Goal: Task Accomplishment & Management: Complete application form

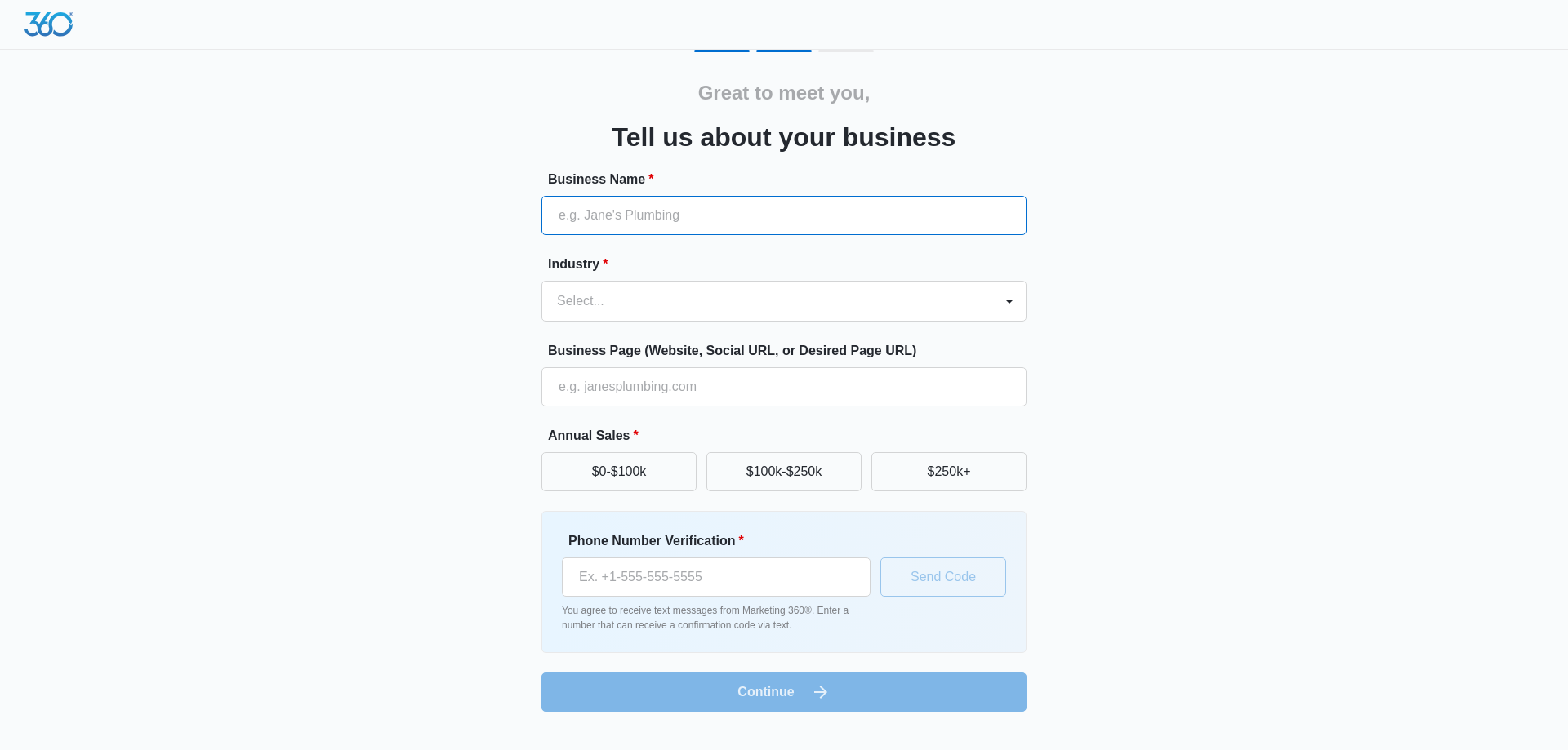
click at [769, 211] on input "Business Name *" at bounding box center [784, 215] width 485 height 40
type input "Drivers Direct Online LLC"
type input "(281) 816-6784"
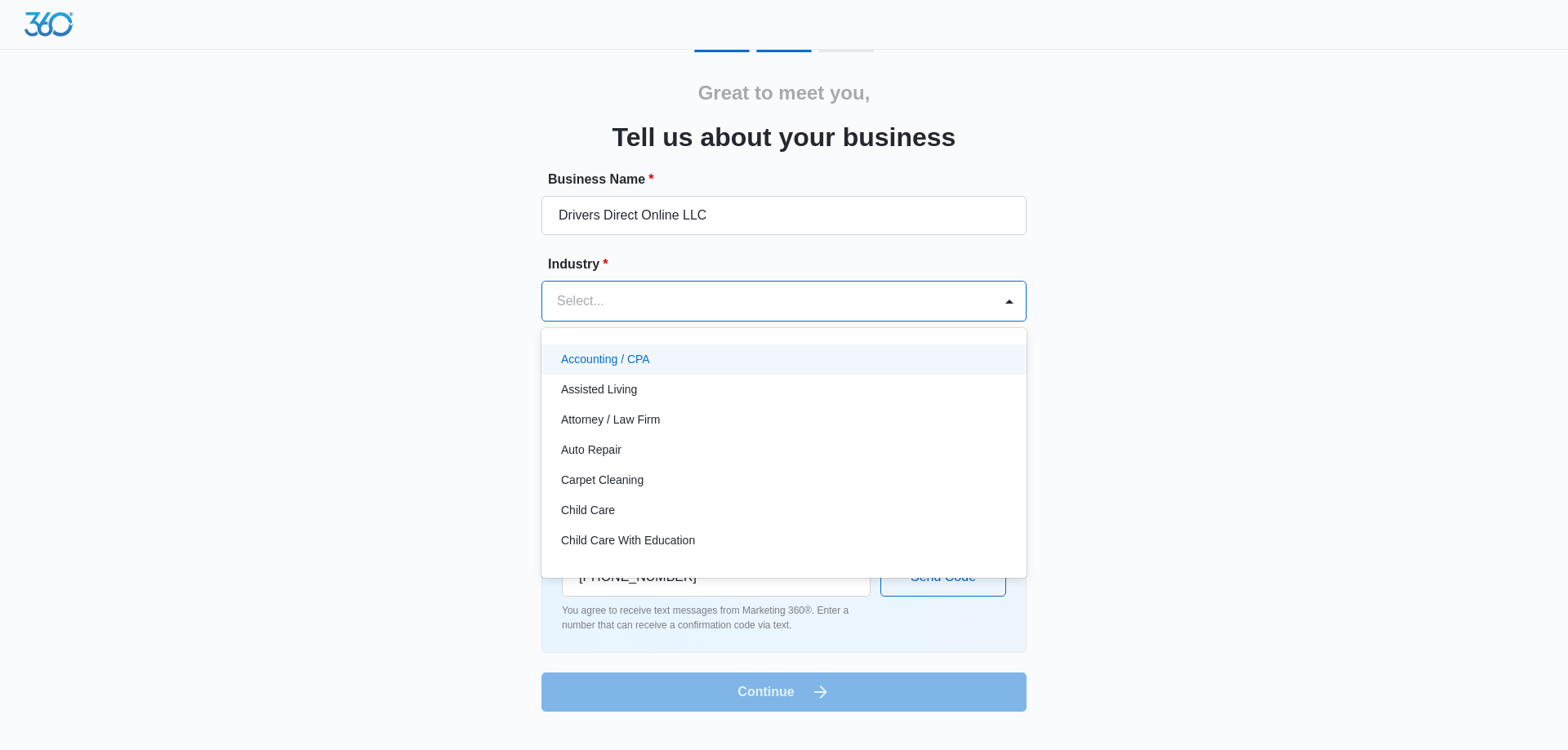
click at [704, 300] on div at bounding box center [764, 300] width 415 height 23
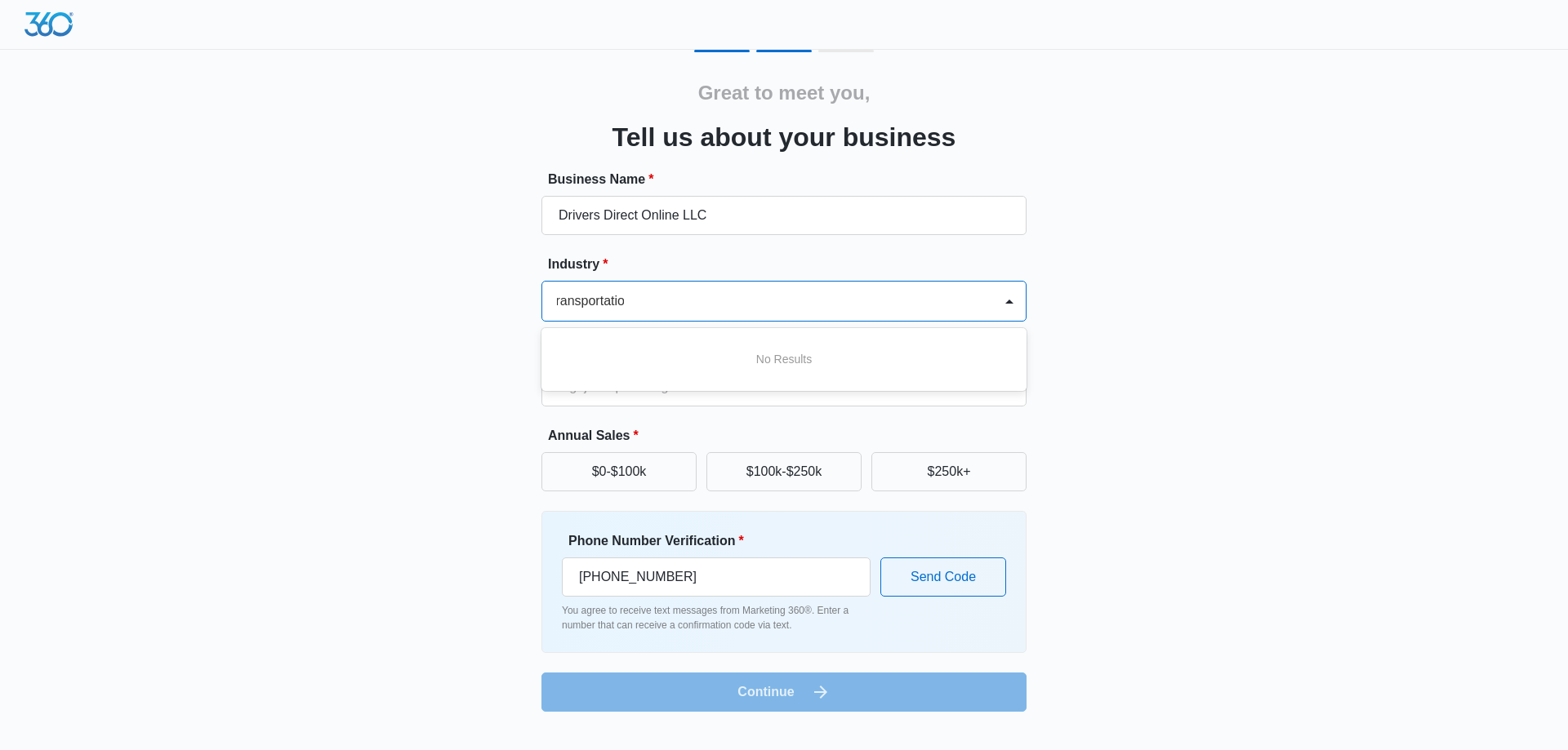
scroll to position [0, 7]
type input "transportation"
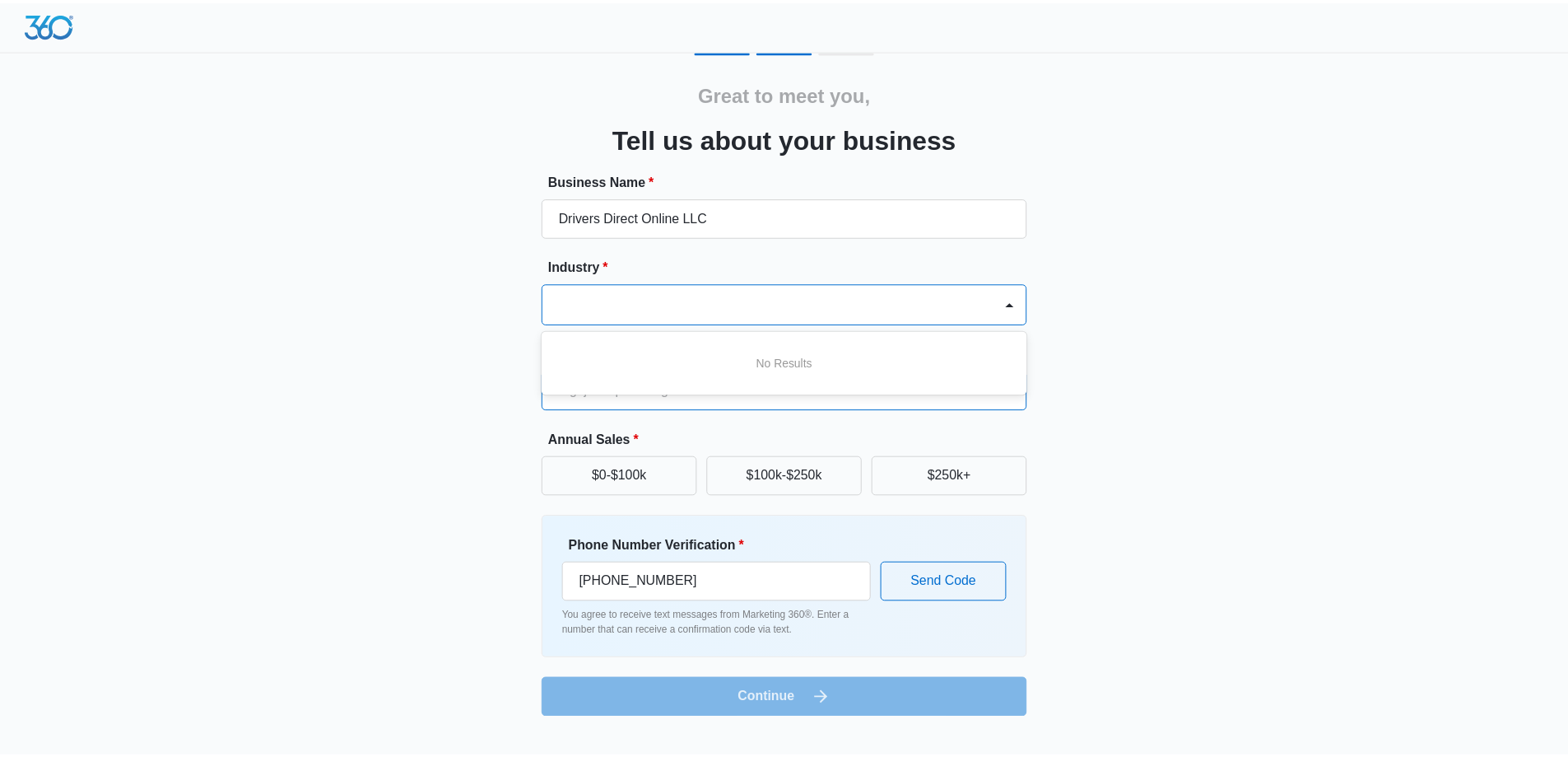
scroll to position [0, 0]
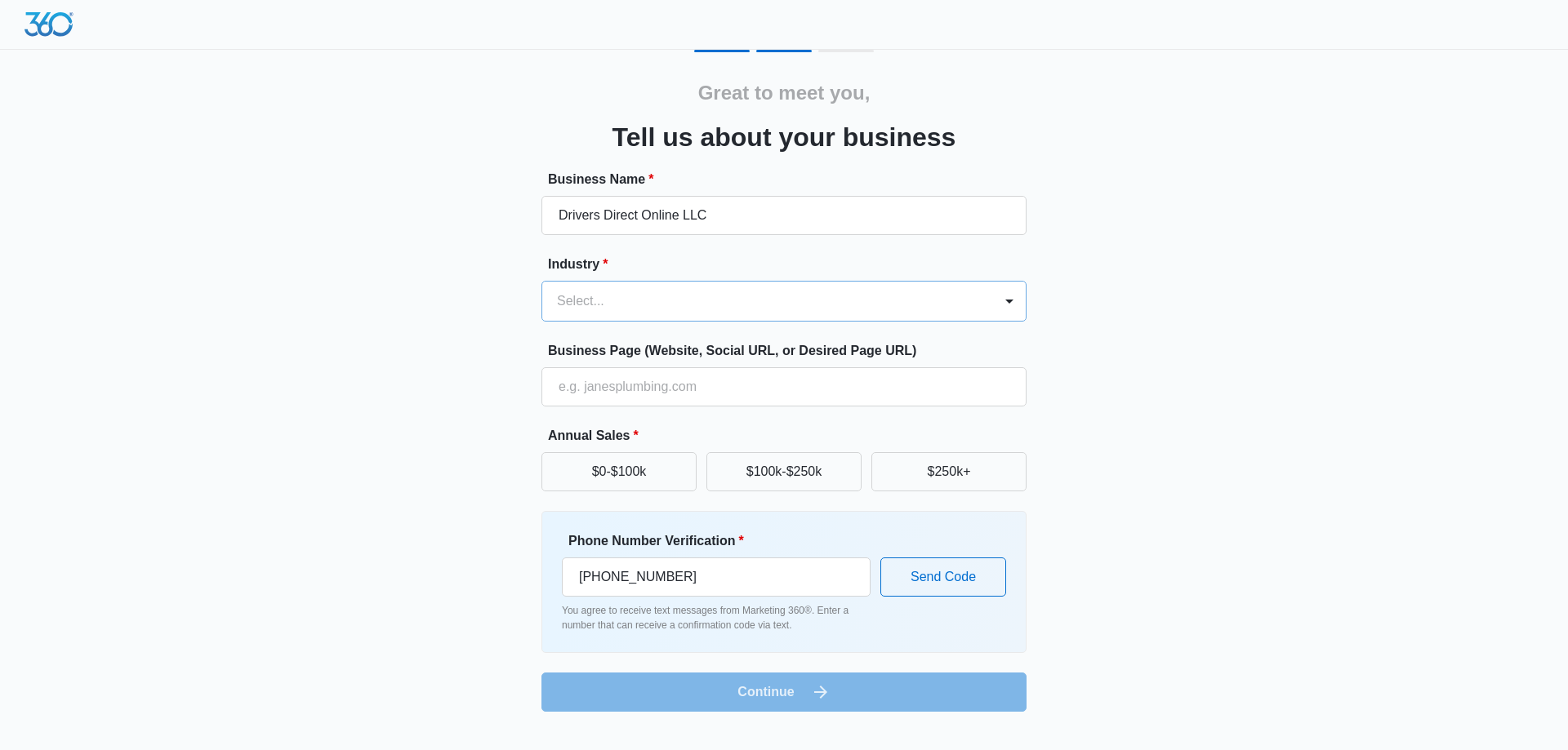
click at [704, 300] on div at bounding box center [764, 300] width 415 height 23
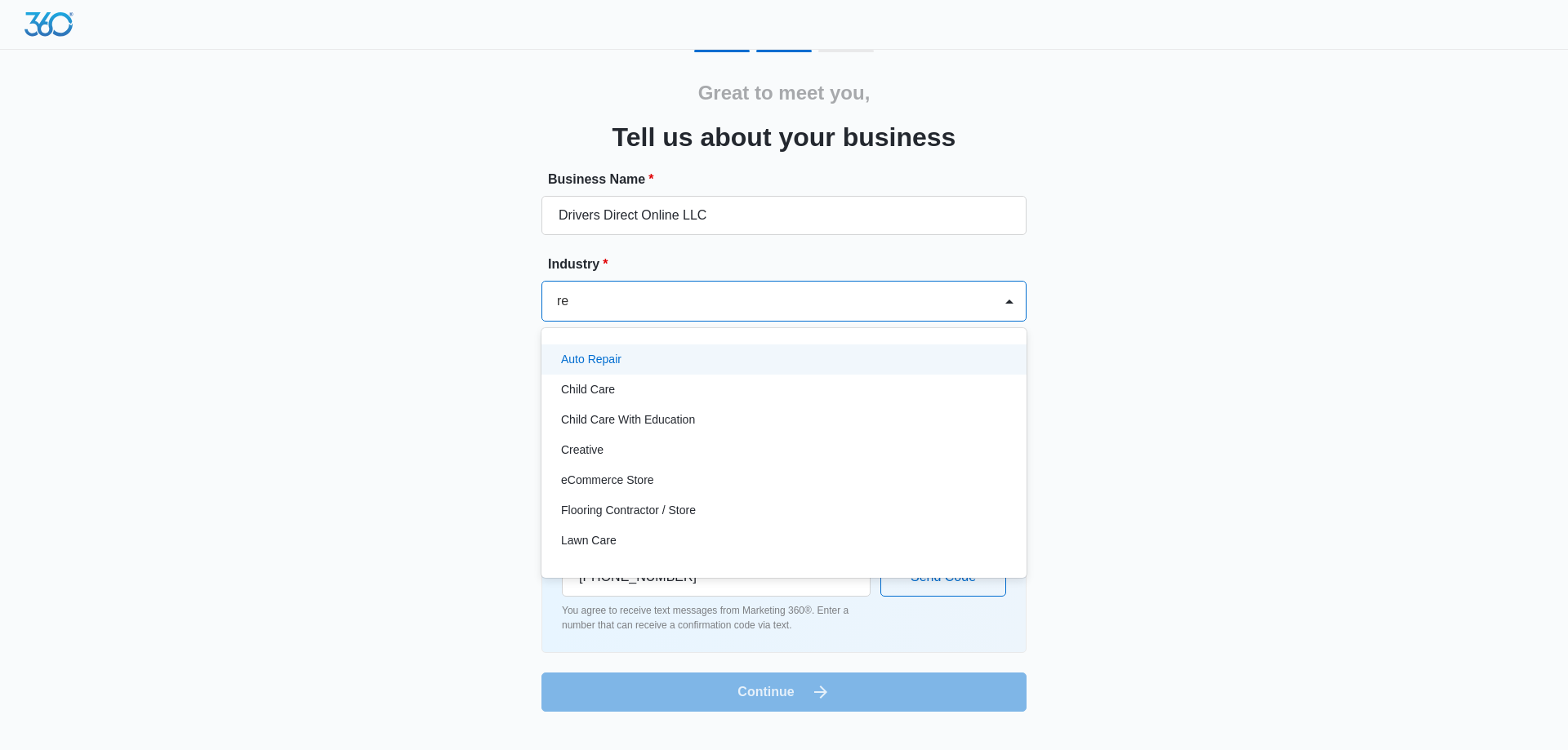
type input "r"
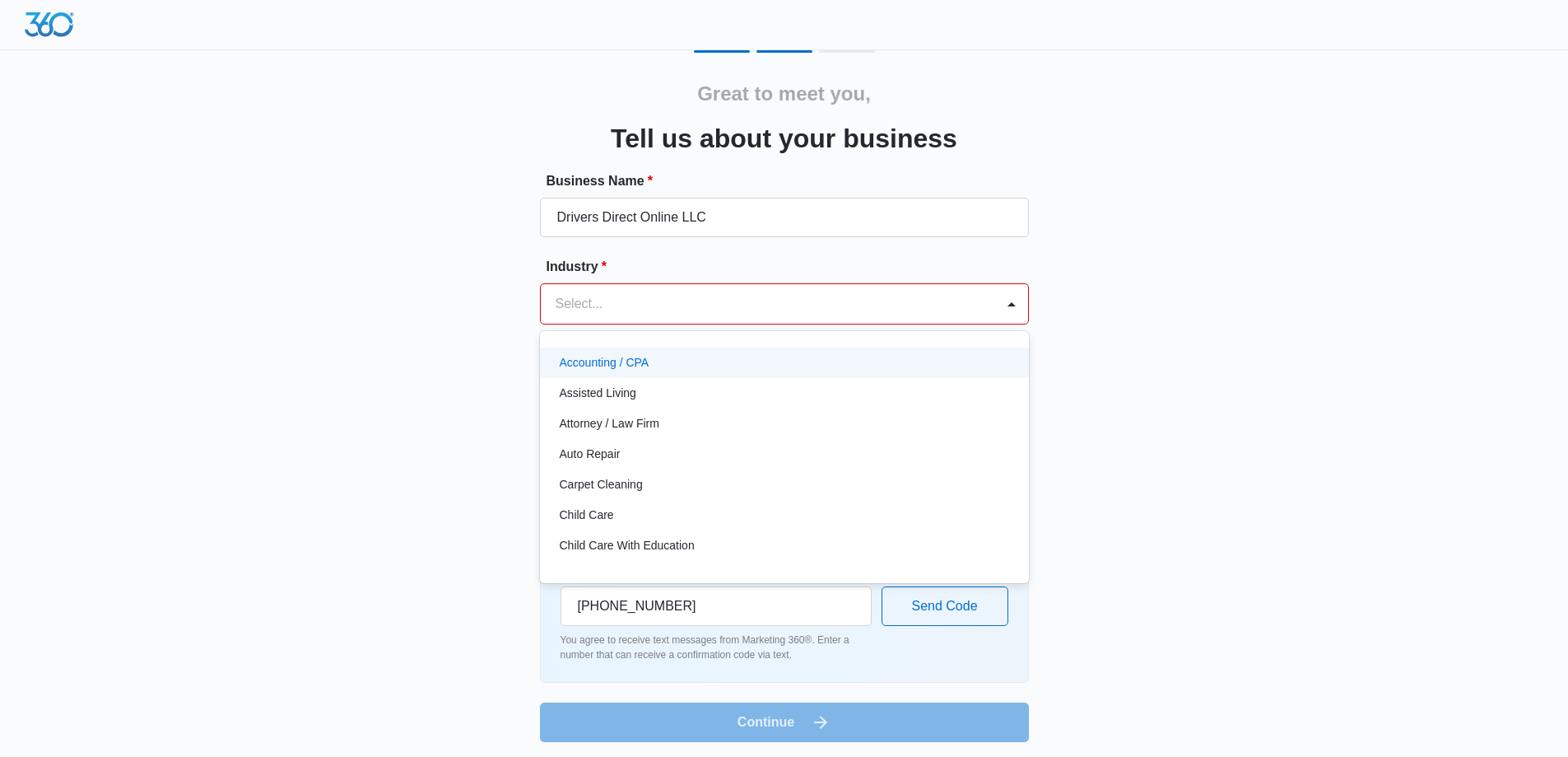
type input "t"
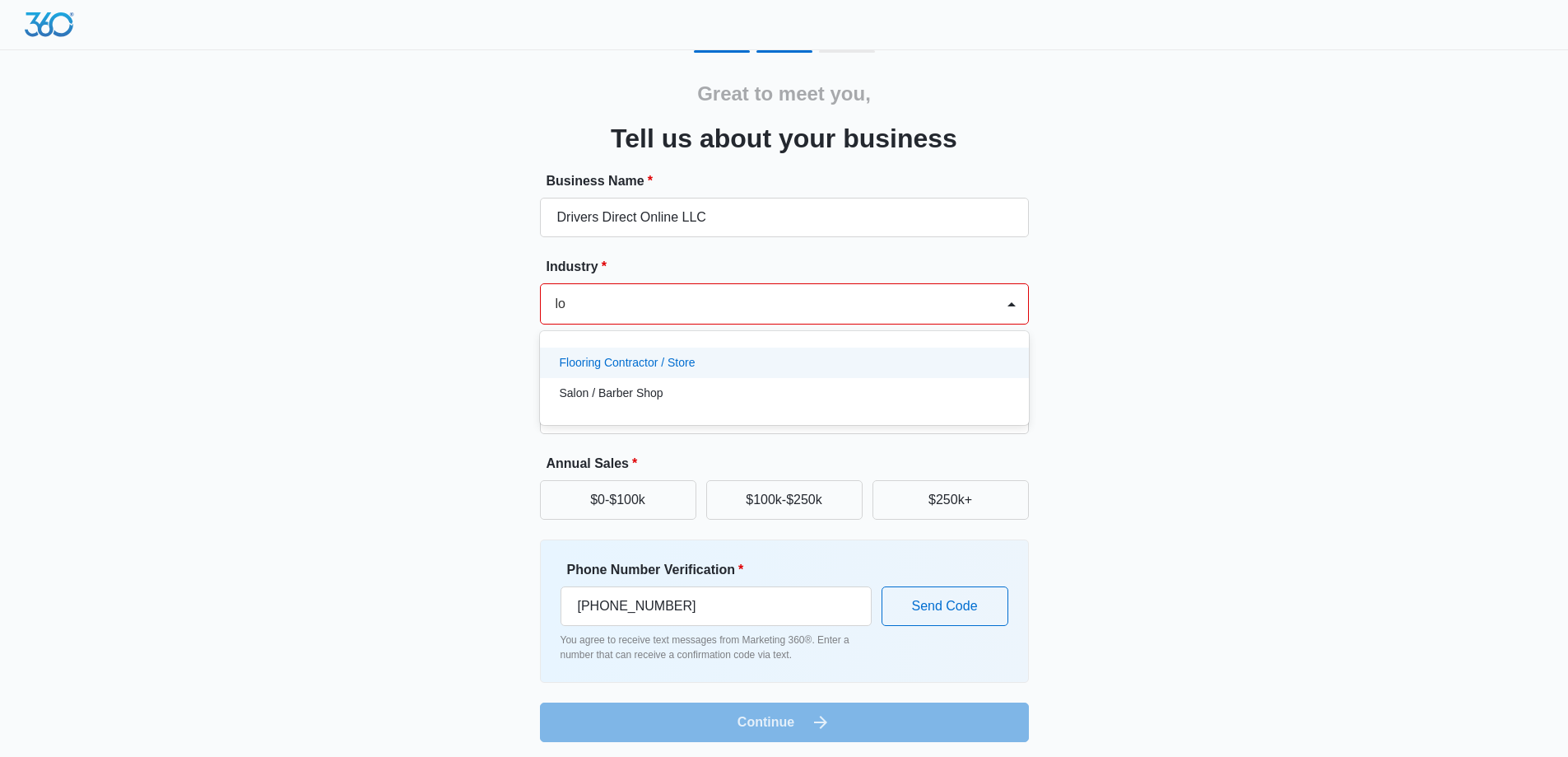
type input "l"
type input "t"
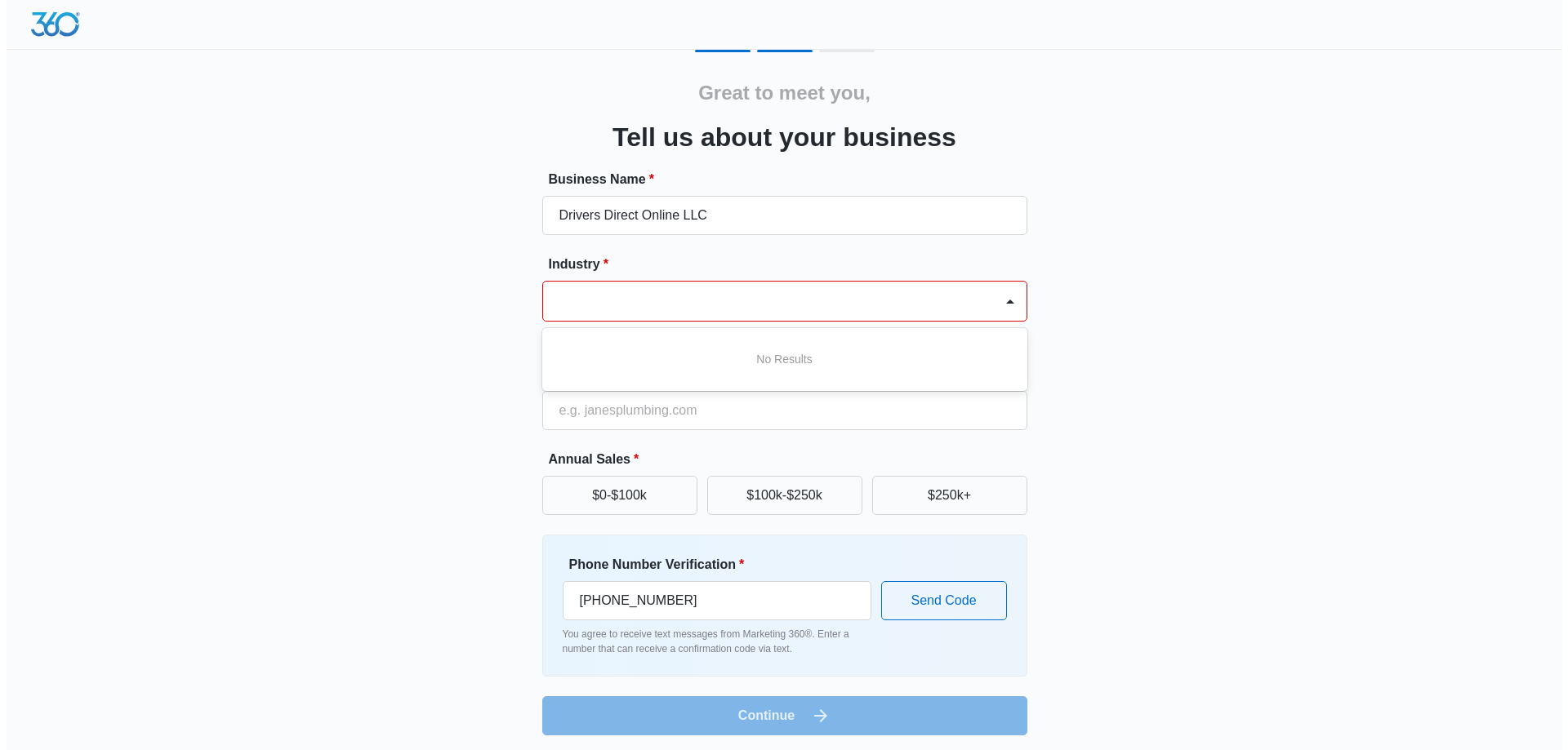
scroll to position [0, 0]
type input "other"
click at [647, 359] on div "Other" at bounding box center [777, 359] width 443 height 17
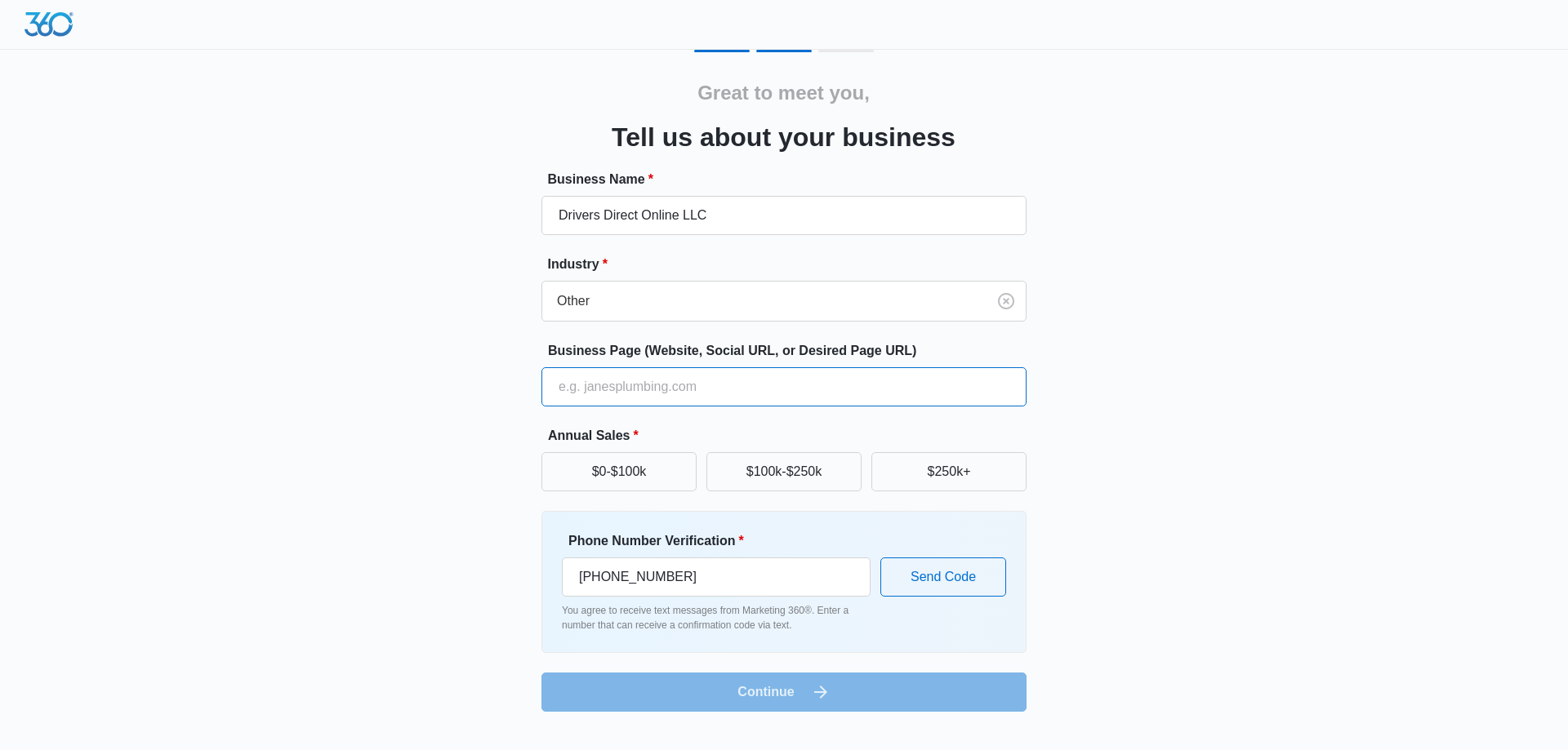
click at [650, 387] on input "Business Page (Website, Social URL, or Desired Page URL)" at bounding box center [784, 387] width 485 height 40
type input "driversdirect.online"
click at [602, 488] on button "$0-$100k" at bounding box center [619, 472] width 155 height 40
click at [904, 683] on form "Business Name * Drivers Direct Online LLC Industry * Other Business Page (Websi…" at bounding box center [784, 441] width 485 height 542
click at [926, 579] on button "Send Code" at bounding box center [942, 577] width 126 height 40
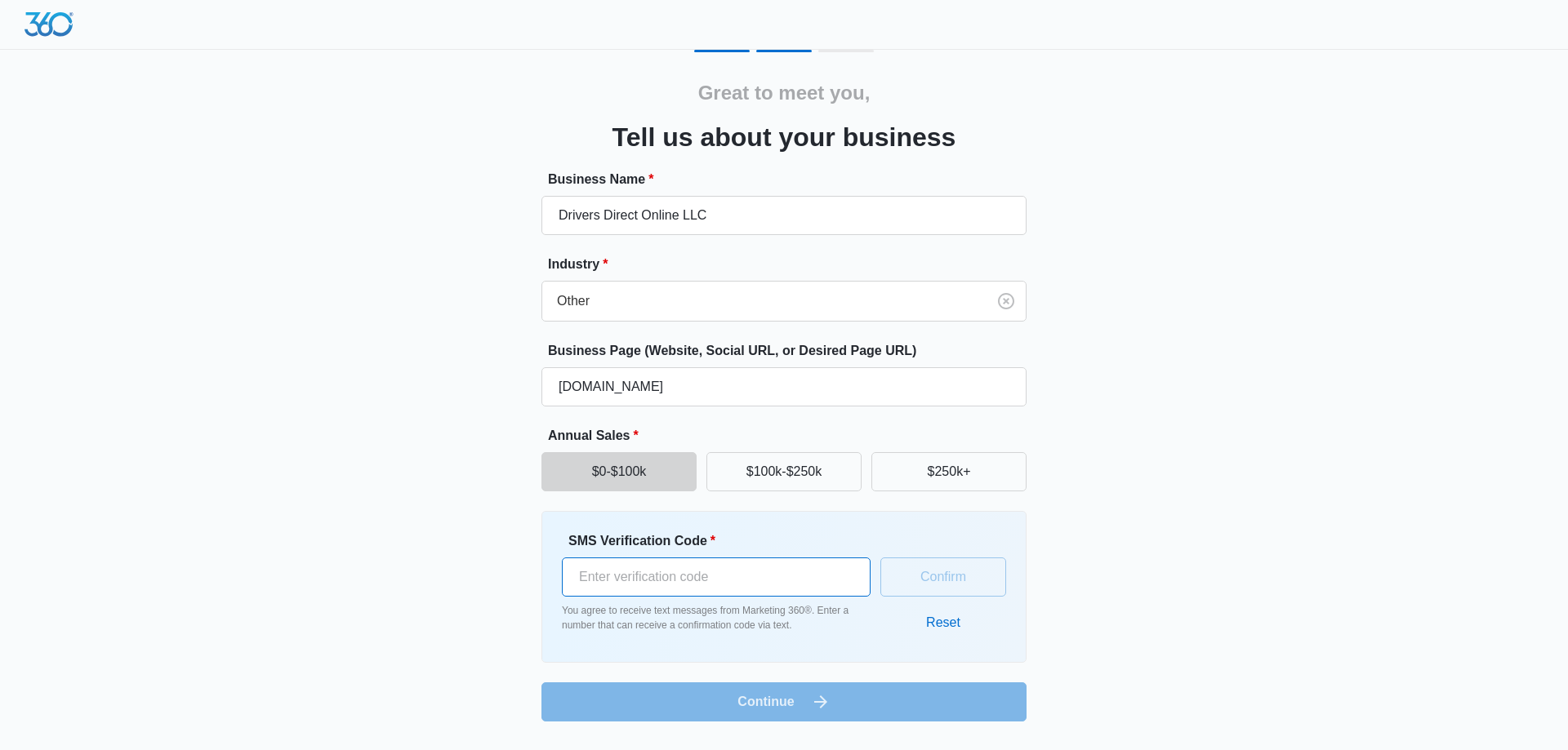
click at [675, 577] on input "SMS Verification Code *" at bounding box center [716, 577] width 308 height 40
type input "226156"
click at [951, 587] on button "Confirm" at bounding box center [942, 577] width 126 height 40
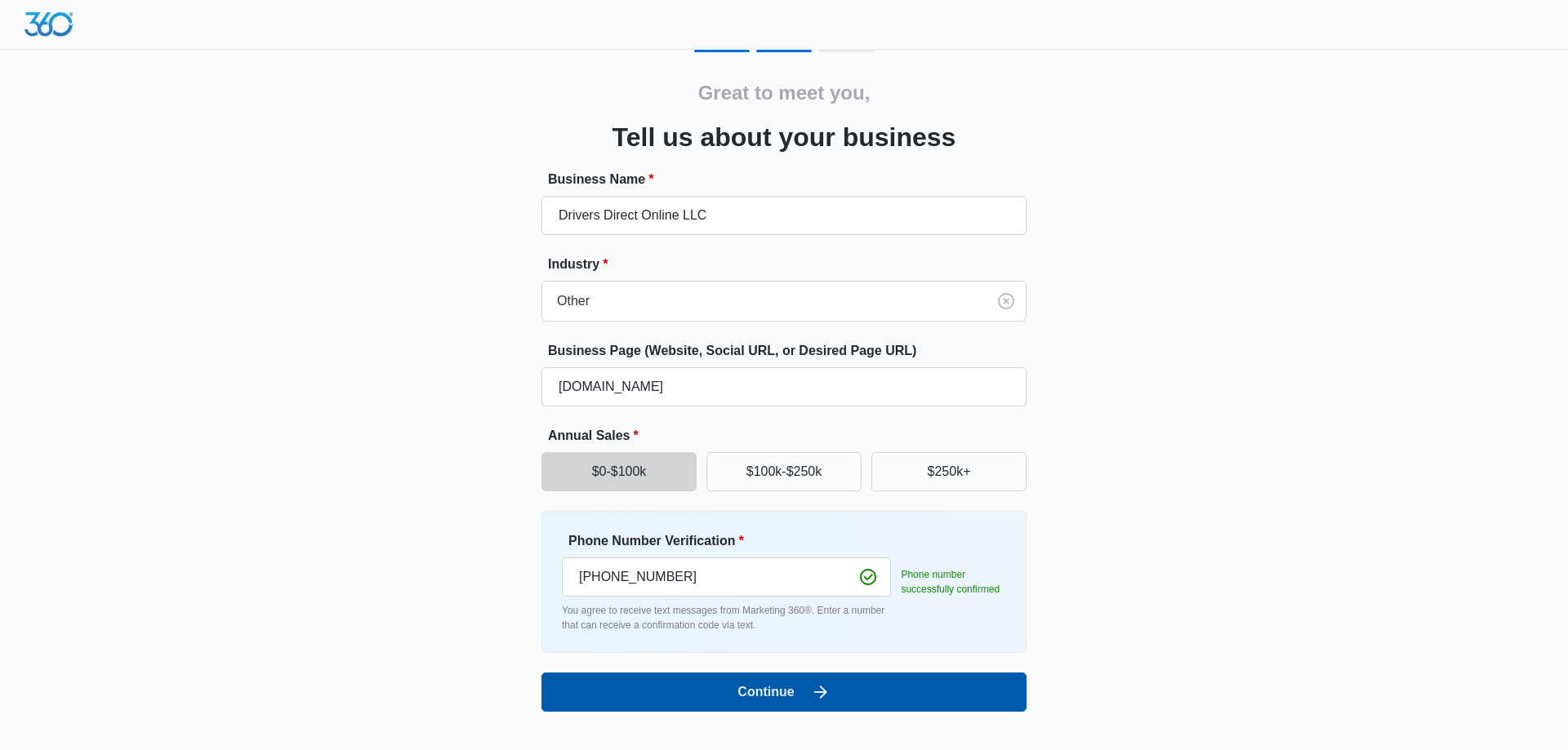
click at [848, 680] on button "Continue" at bounding box center [784, 693] width 485 height 40
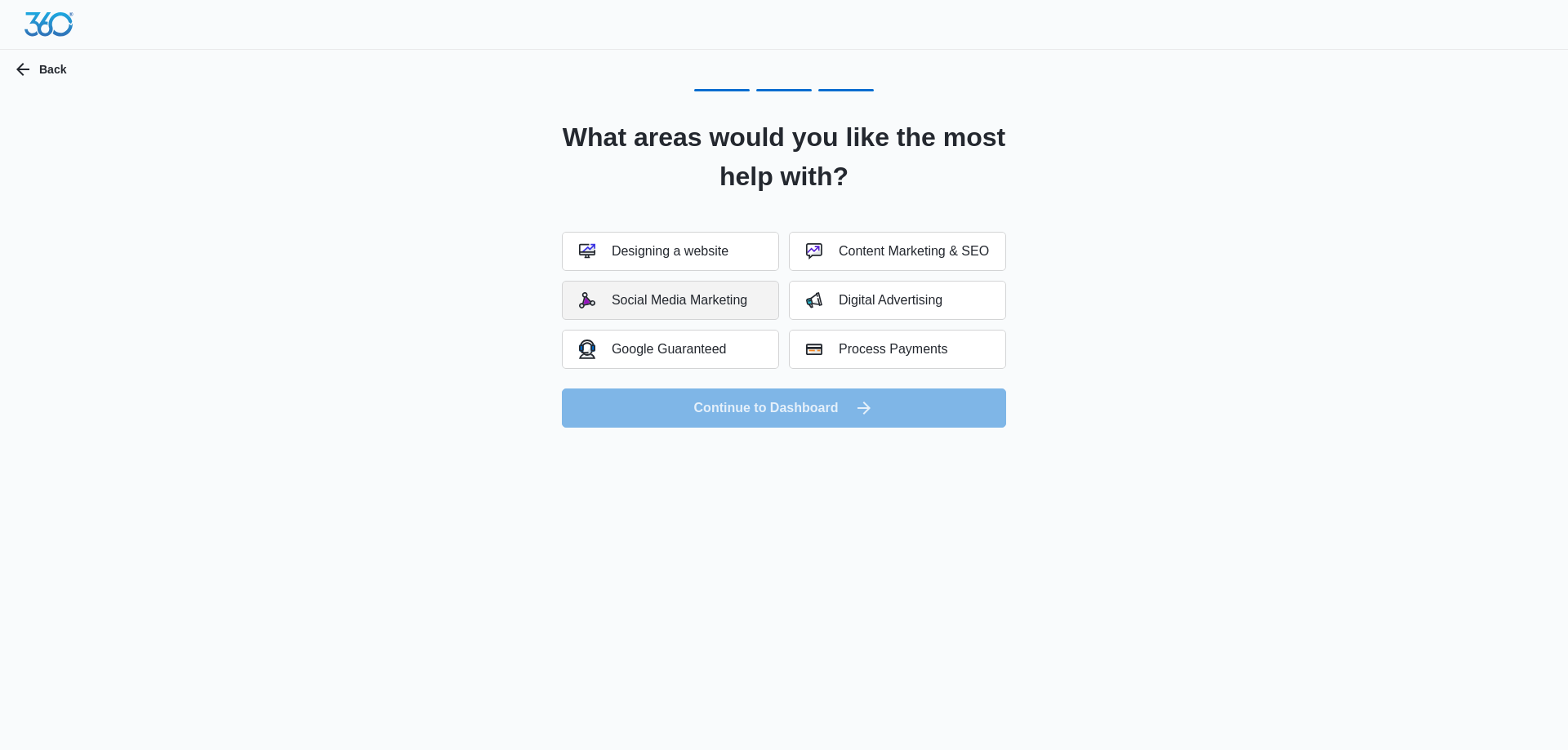
click at [722, 306] on div "Social Media Marketing" at bounding box center [663, 300] width 168 height 17
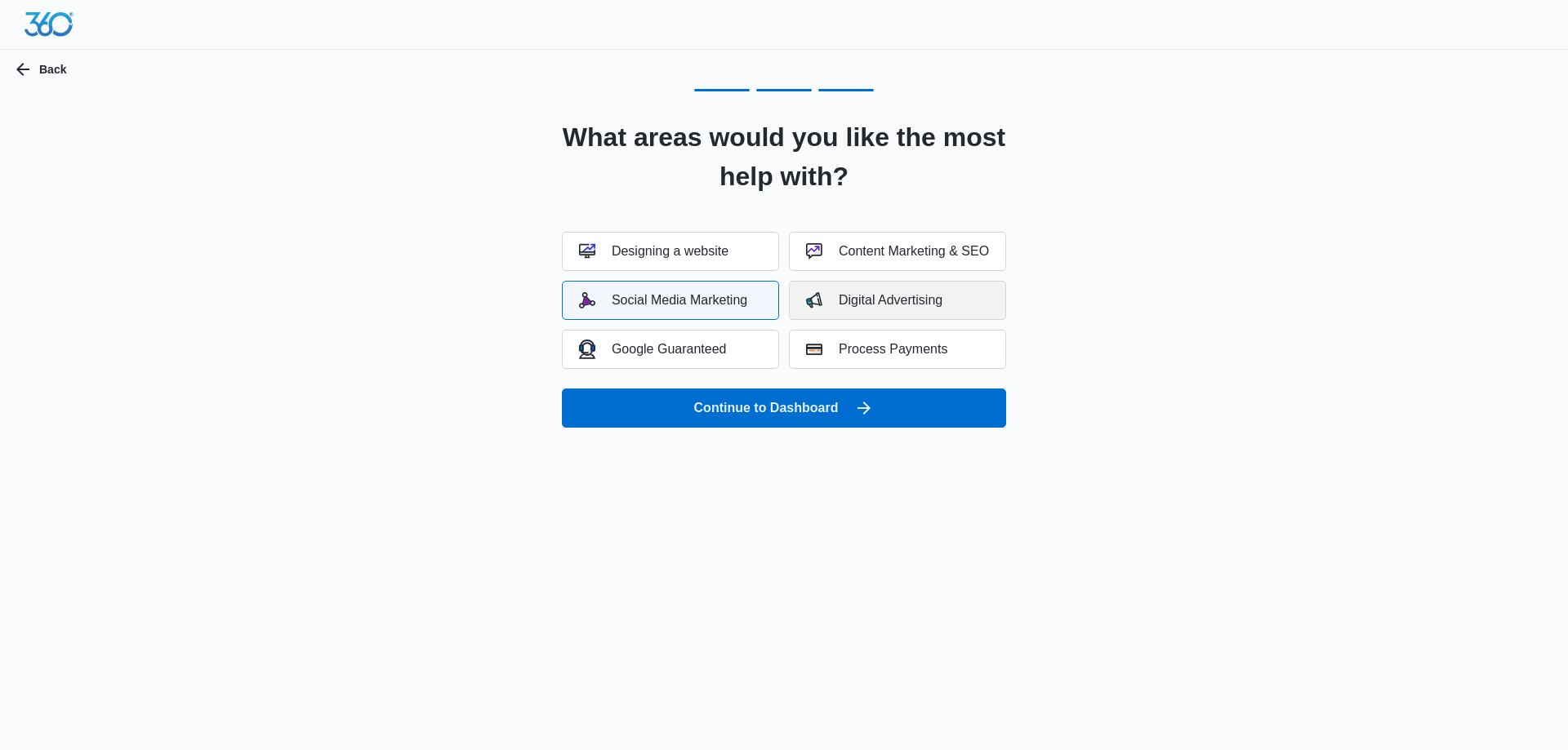
click at [813, 297] on img "button" at bounding box center [814, 300] width 17 height 17
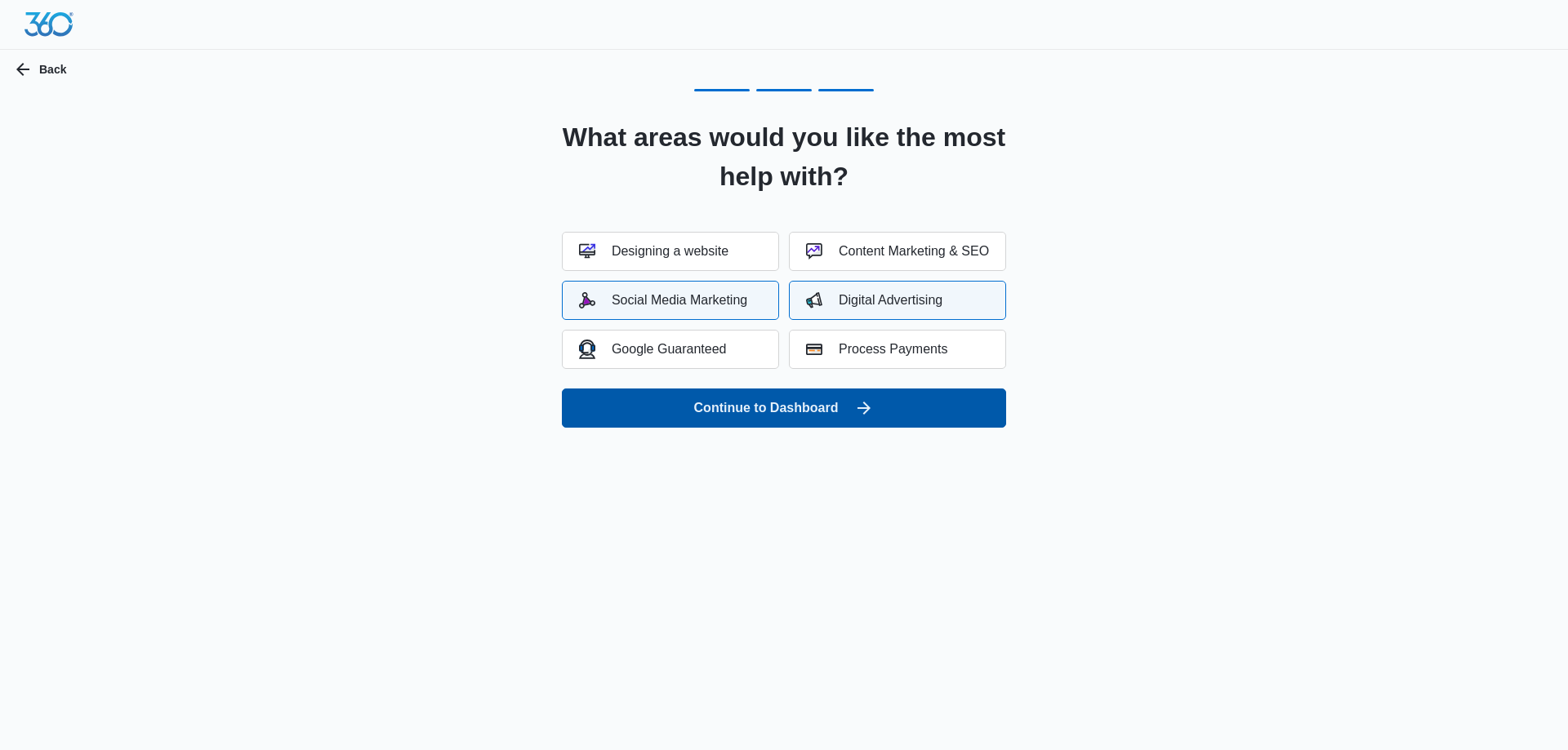
click at [737, 418] on button "Continue to Dashboard" at bounding box center [783, 408] width 444 height 40
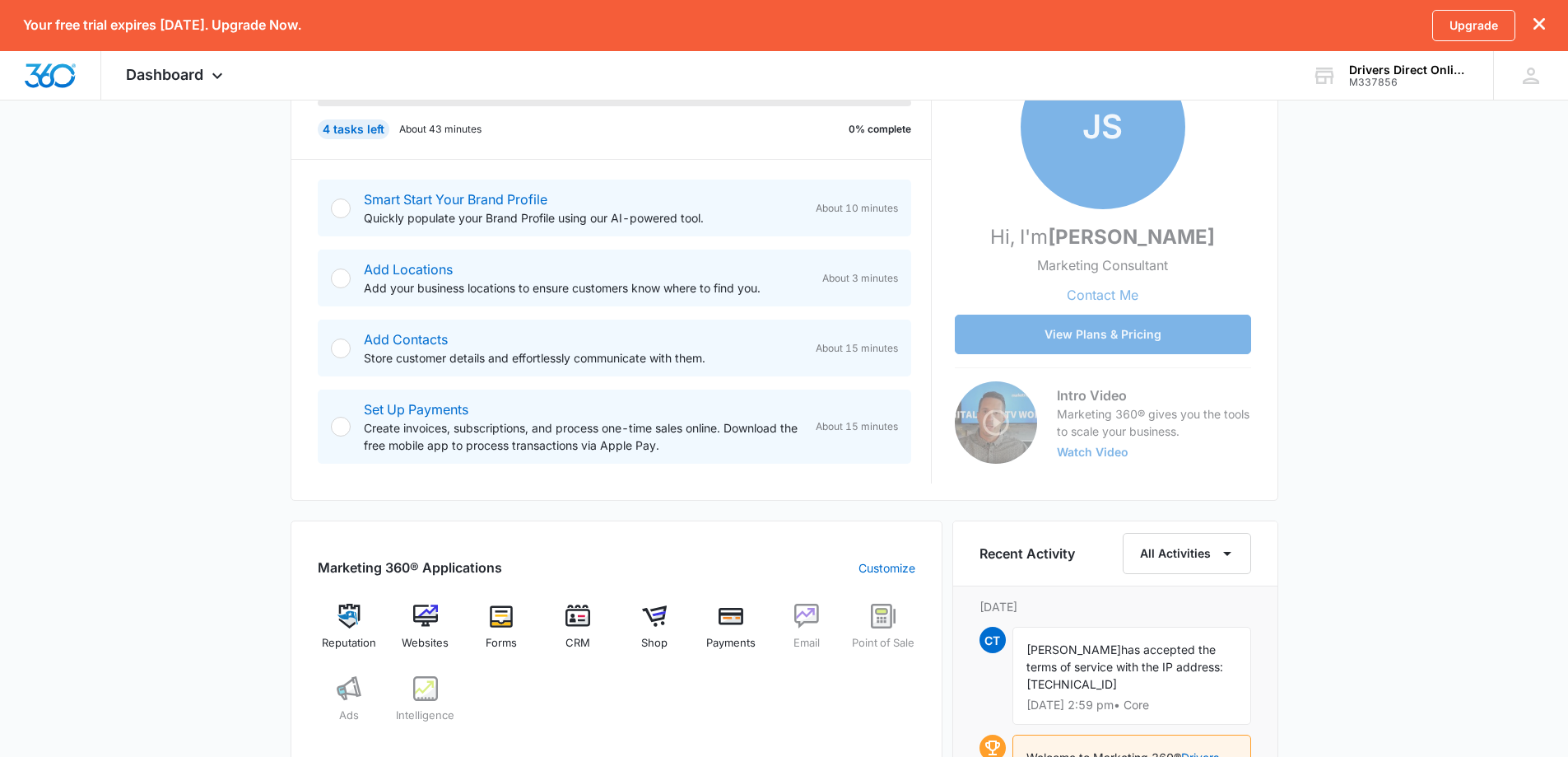
scroll to position [252, 0]
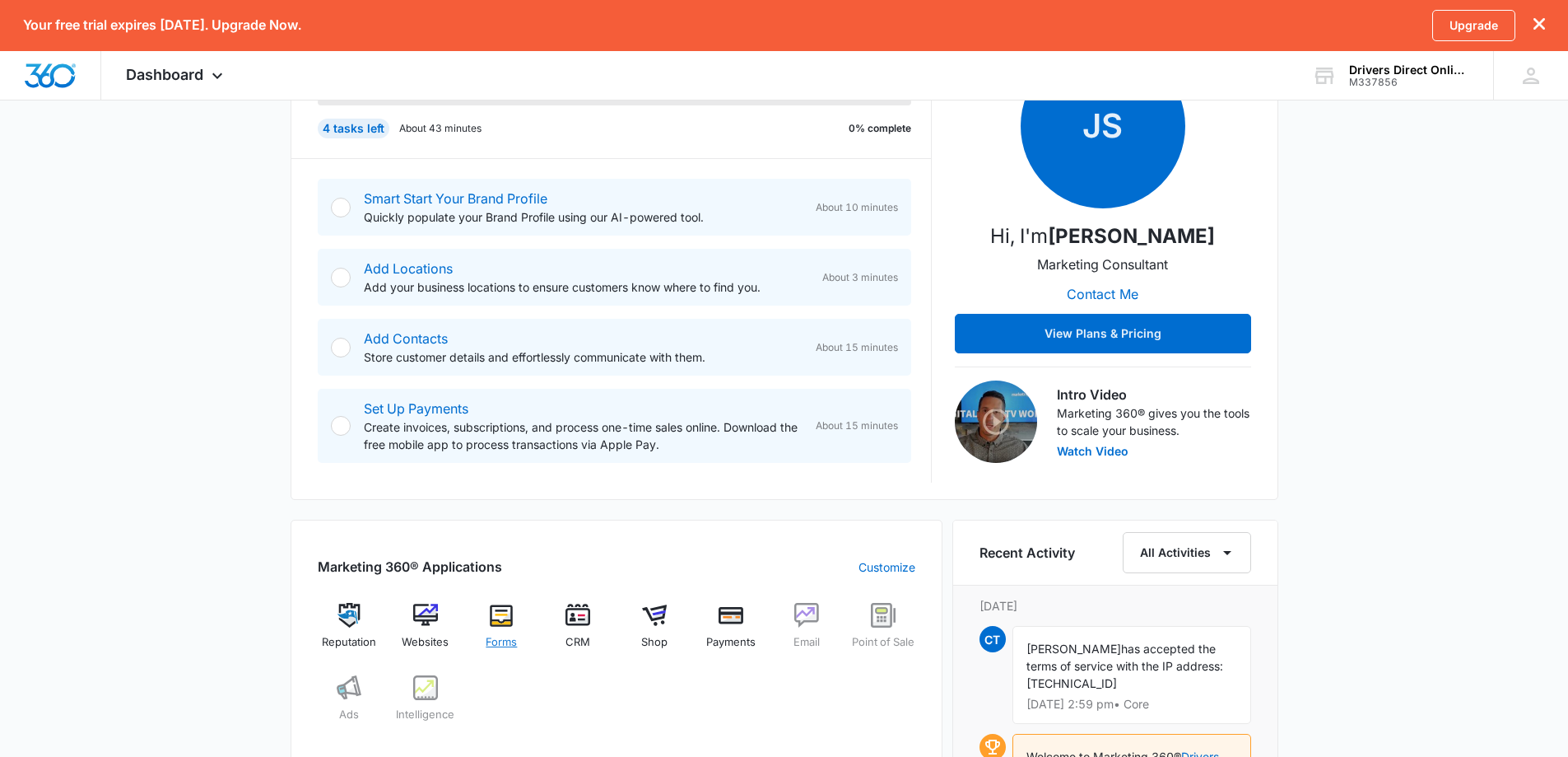
click at [508, 616] on img at bounding box center [501, 615] width 25 height 25
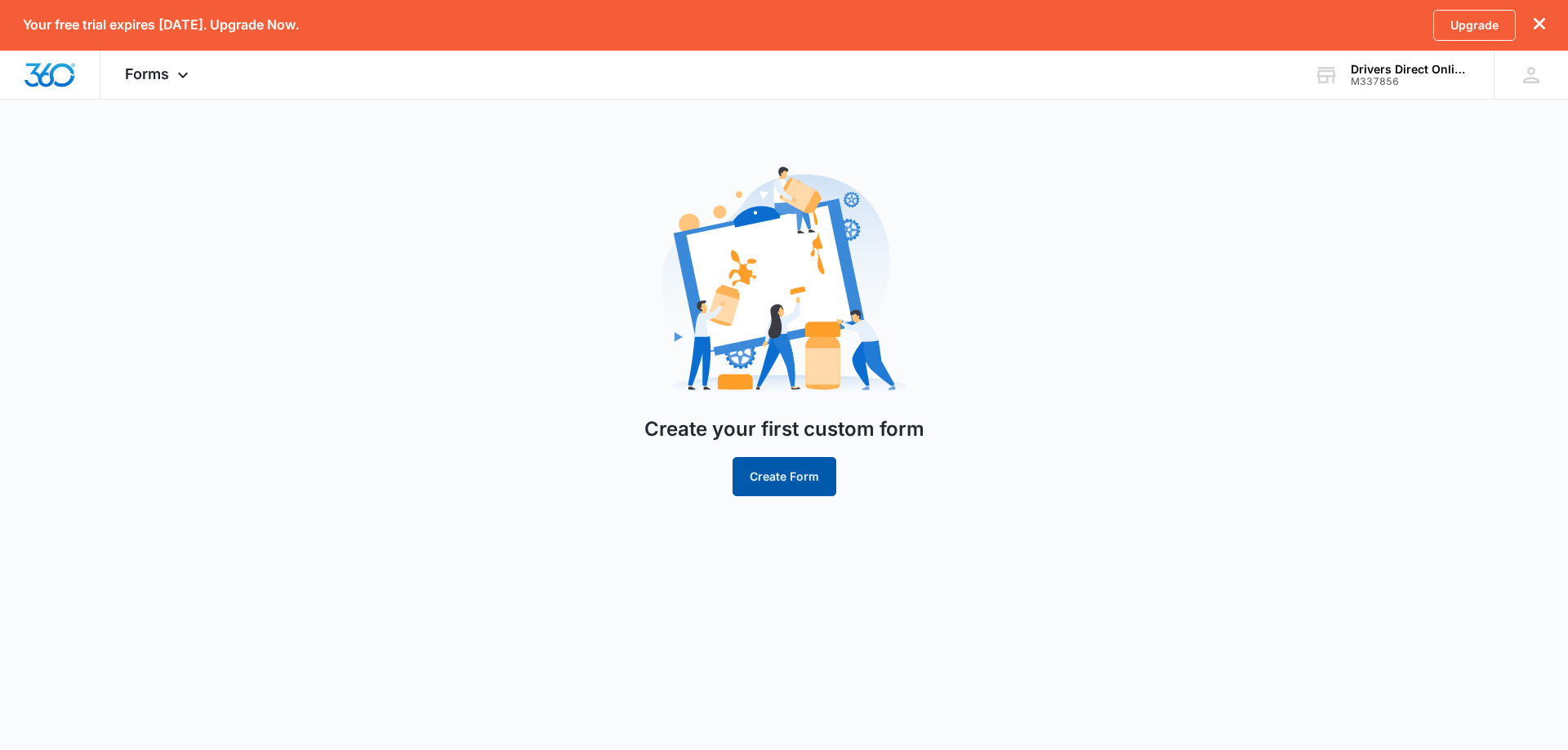
click at [791, 478] on button "Create Form" at bounding box center [784, 477] width 104 height 40
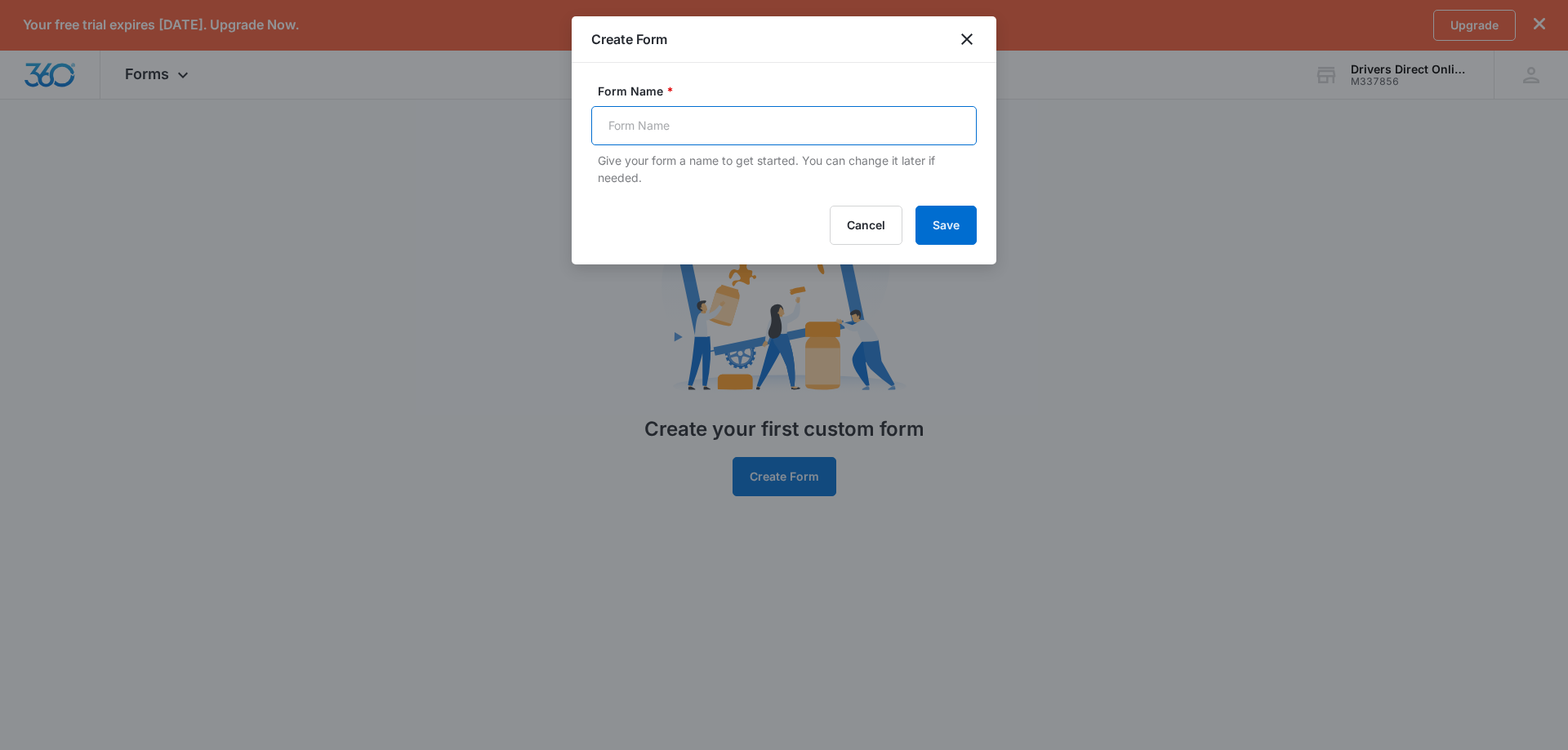
click at [776, 129] on input "Form Name *" at bounding box center [784, 125] width 386 height 40
click at [945, 235] on button "Save" at bounding box center [946, 225] width 61 height 40
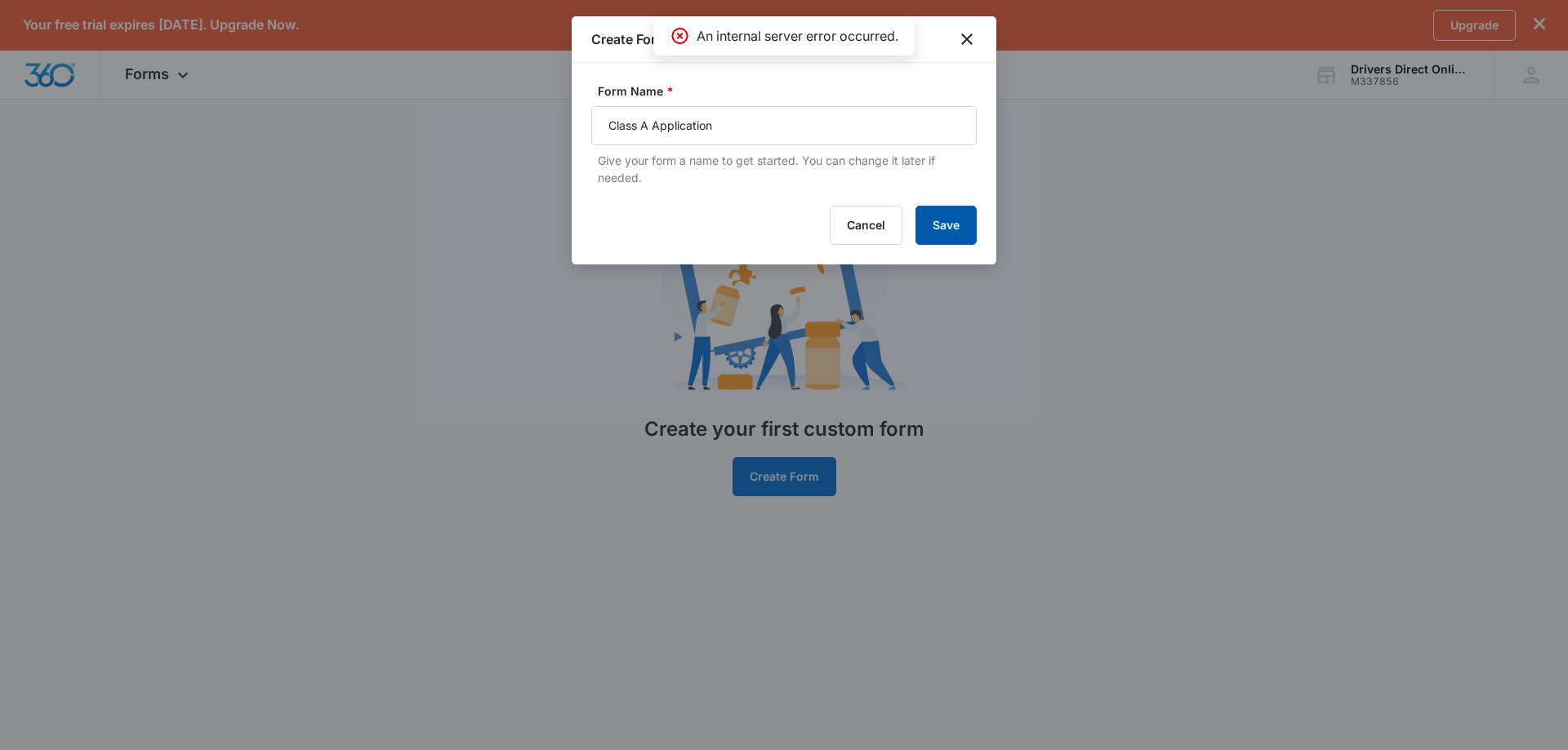
click at [953, 218] on button "Save" at bounding box center [946, 225] width 61 height 40
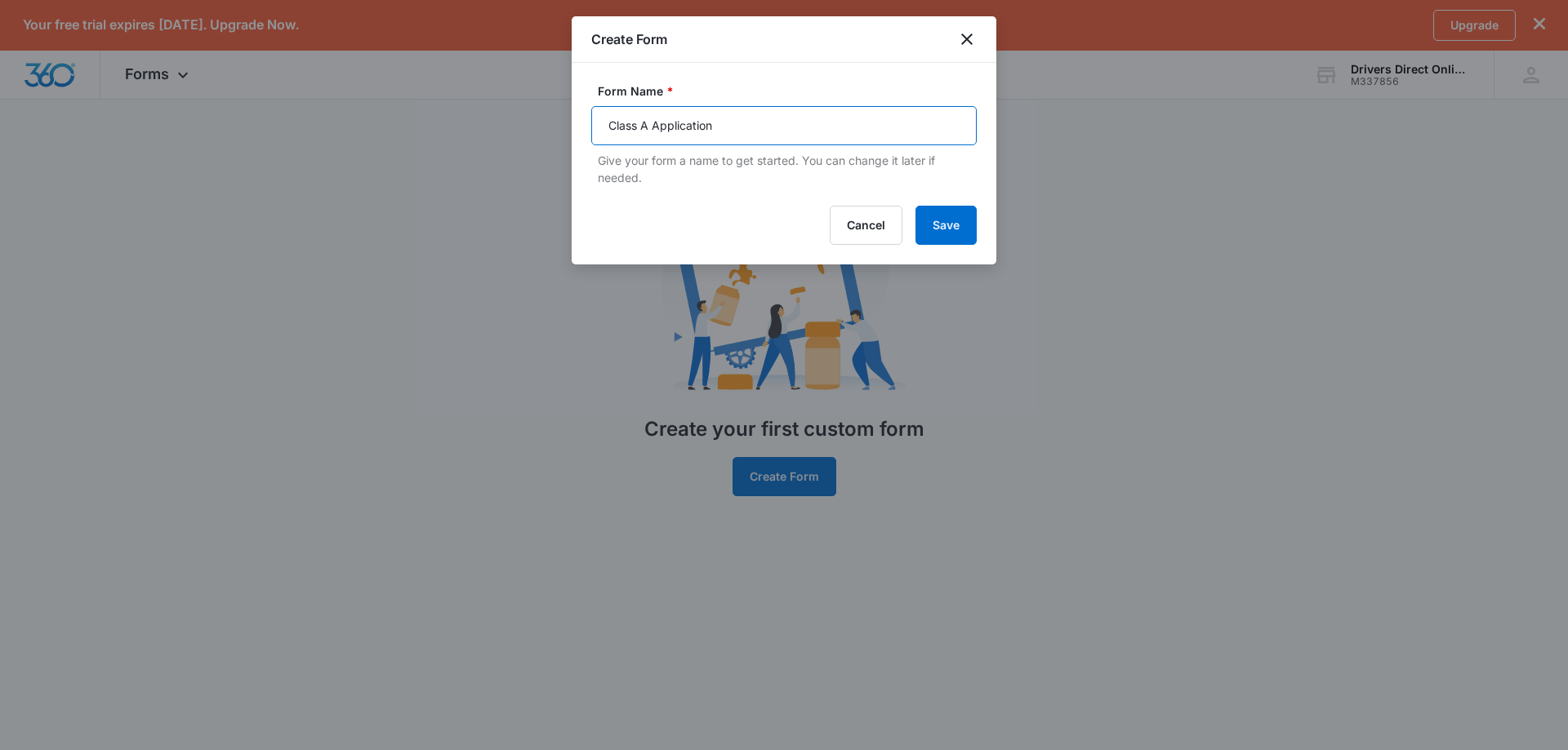
click at [835, 123] on input "Class A Application" at bounding box center [784, 125] width 386 height 40
click at [936, 230] on button "Save" at bounding box center [946, 225] width 61 height 40
click at [820, 130] on input "Class A Application" at bounding box center [784, 125] width 386 height 40
type input "Class A Application"
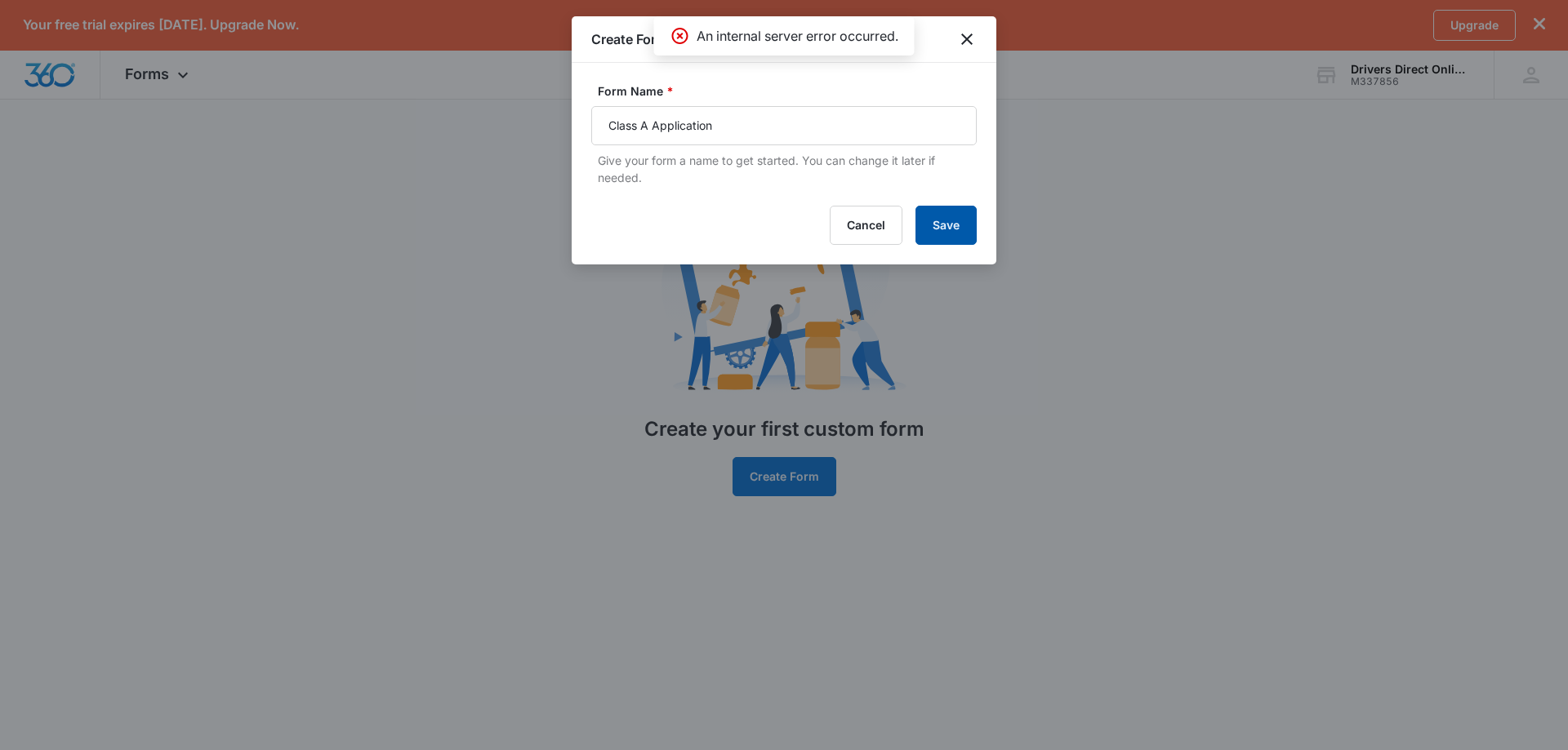
click at [941, 224] on button "Save" at bounding box center [946, 225] width 61 height 40
click at [865, 236] on button "Cancel" at bounding box center [866, 225] width 73 height 40
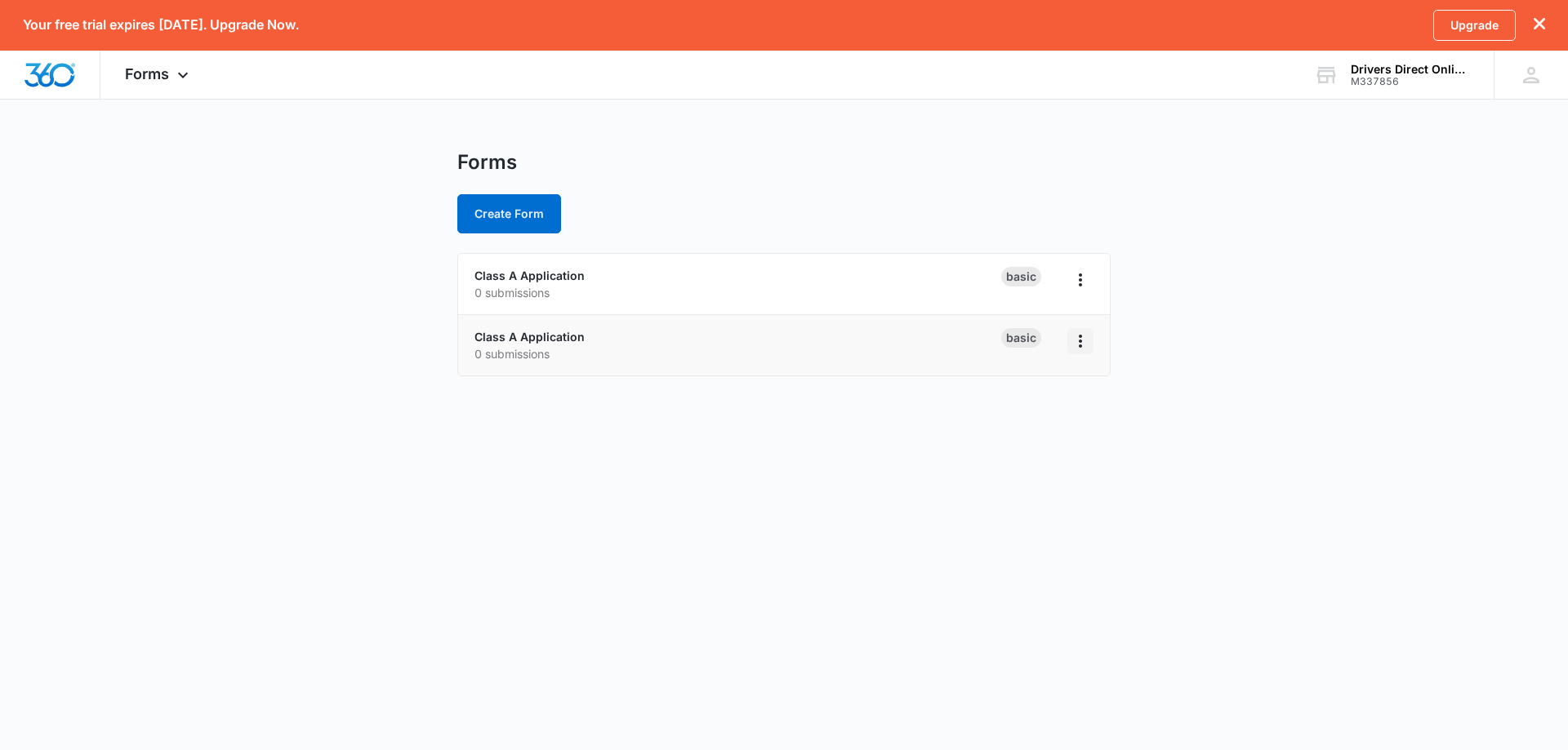
click at [1081, 334] on icon "Overflow Menu" at bounding box center [1081, 341] width 20 height 20
click at [1048, 441] on div "Delete" at bounding box center [1027, 436] width 50 height 12
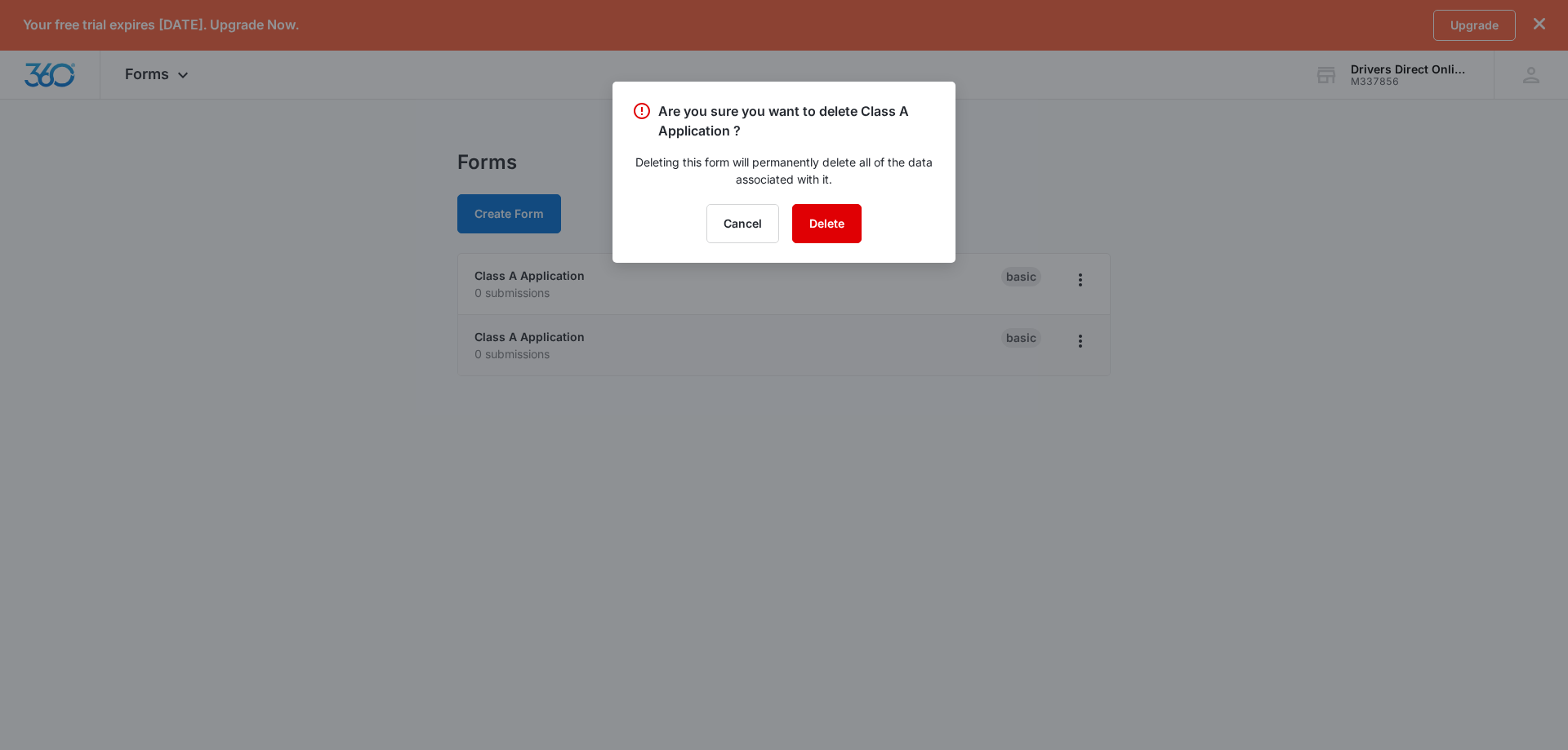
click at [815, 217] on button "Delete" at bounding box center [827, 223] width 69 height 40
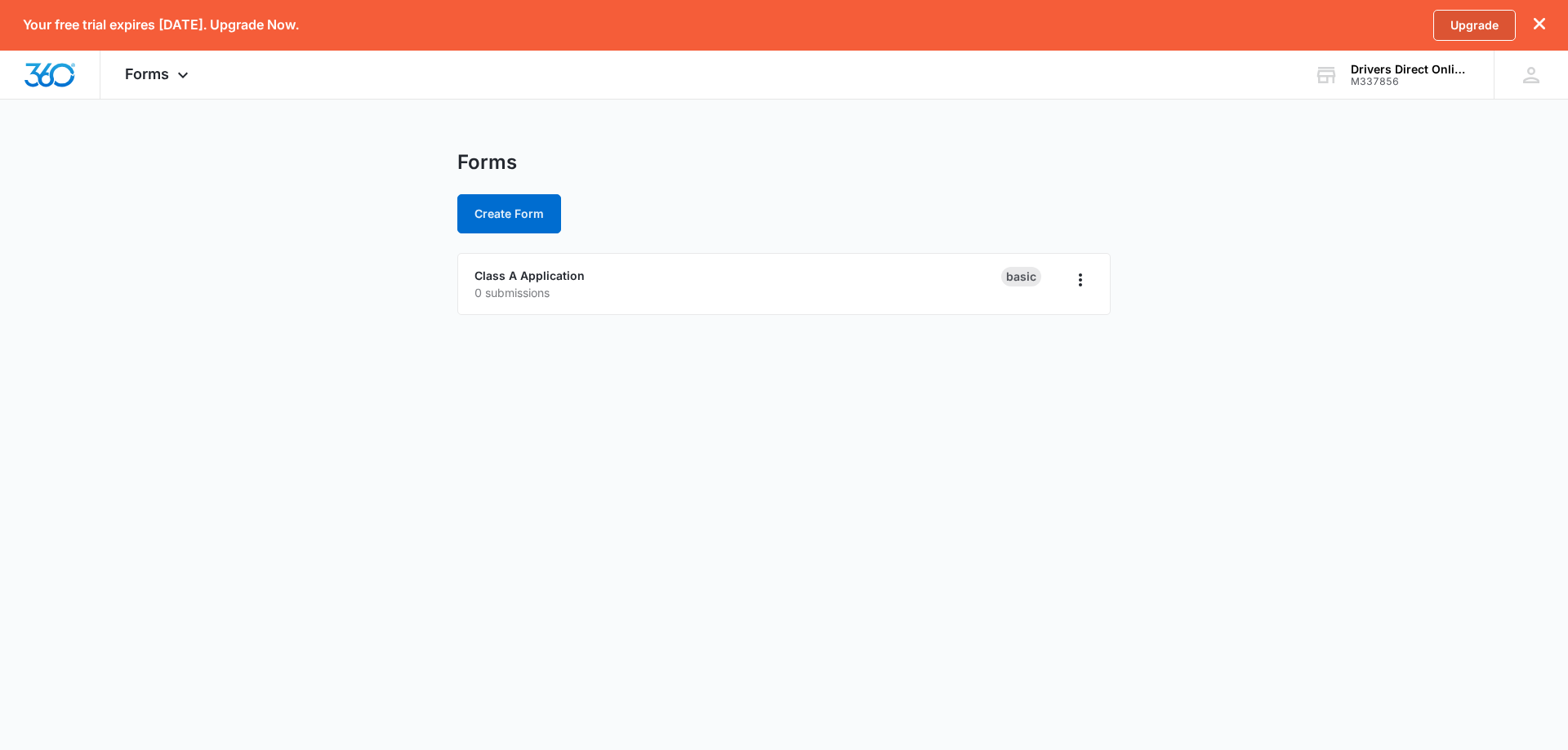
click at [1472, 26] on link "Upgrade" at bounding box center [1474, 25] width 82 height 31
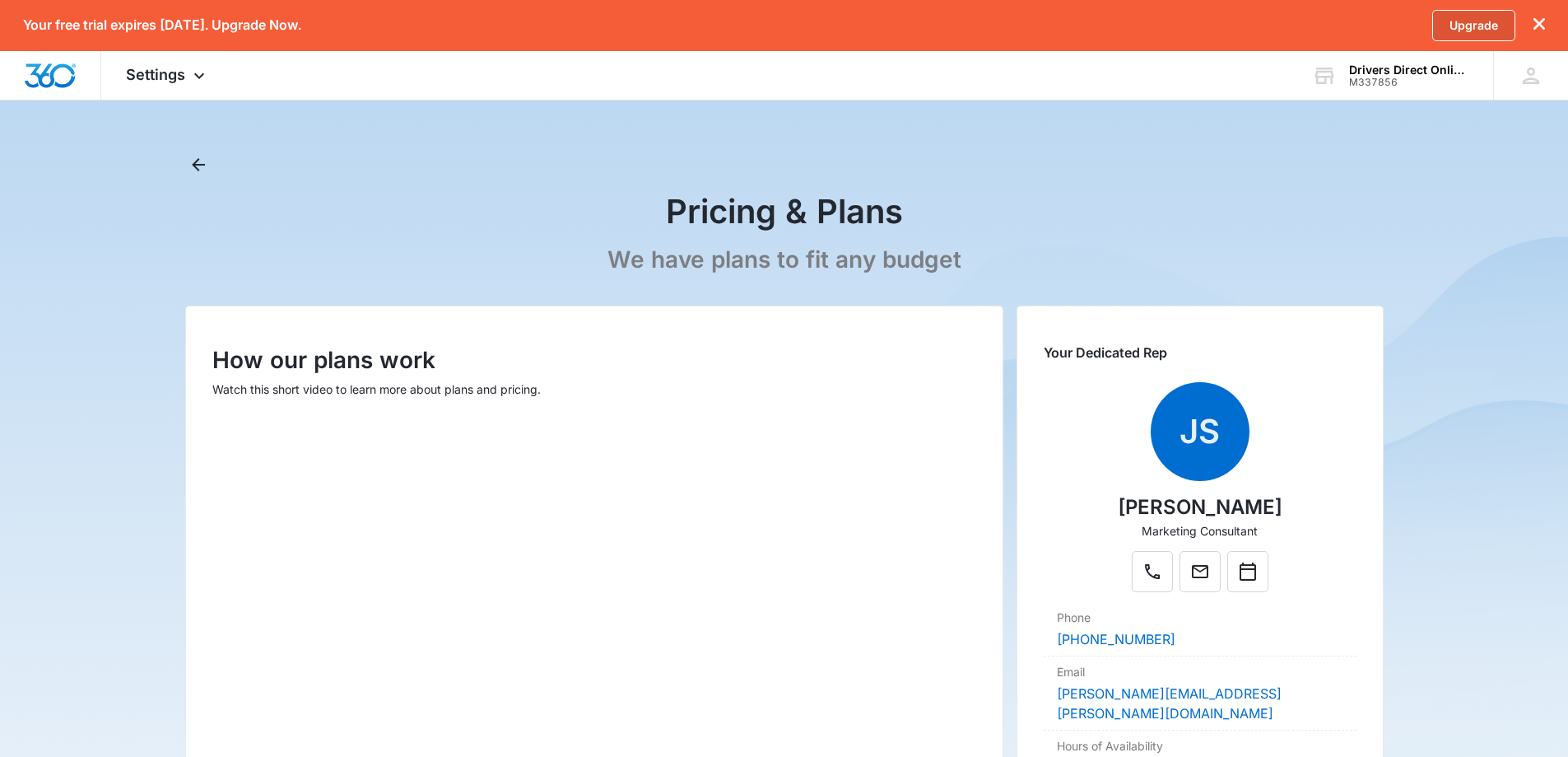
click at [1456, 17] on link "Upgrade" at bounding box center [1473, 25] width 83 height 31
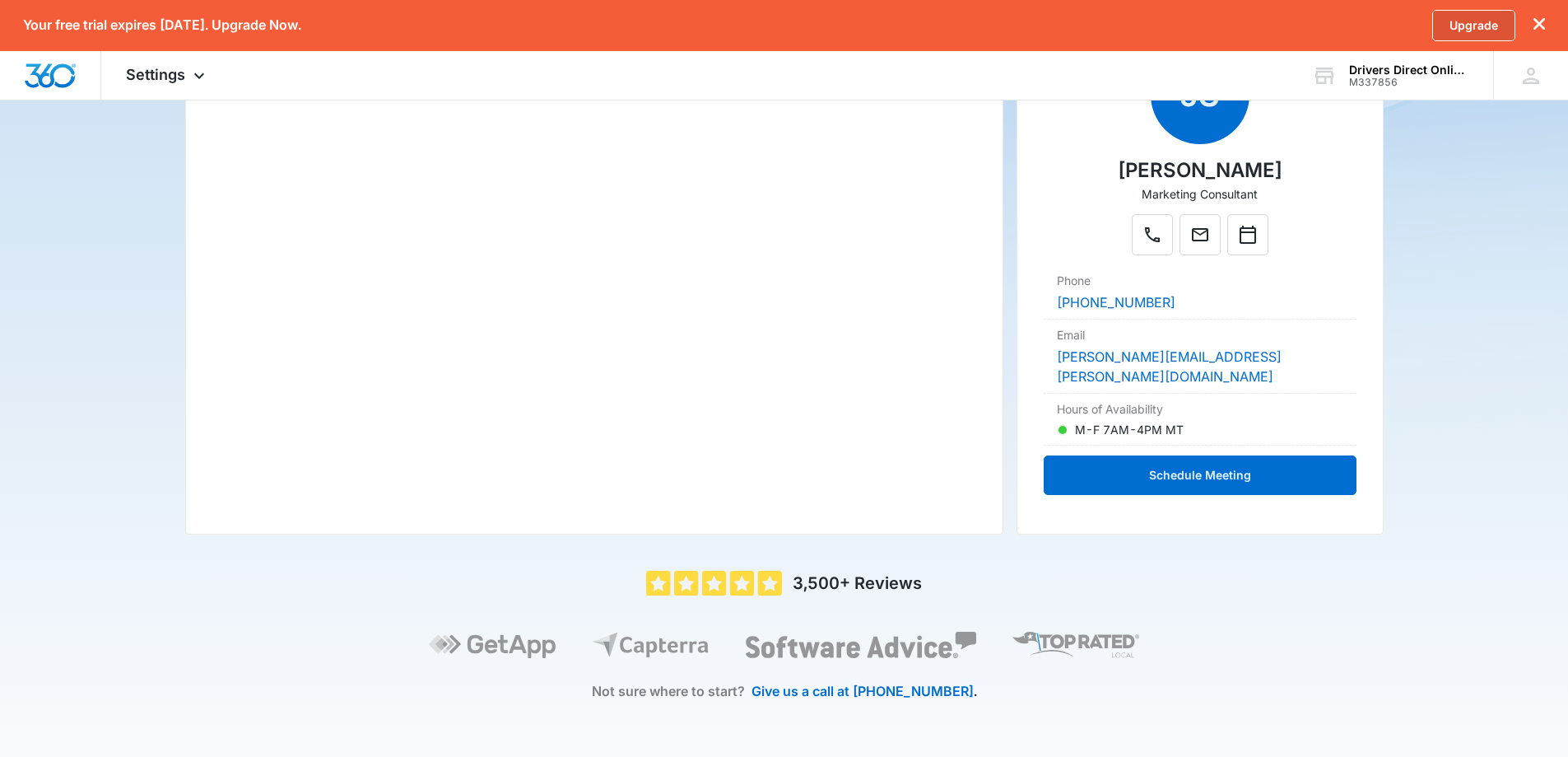
scroll to position [358, 0]
click at [1473, 30] on link "Upgrade" at bounding box center [1473, 25] width 83 height 31
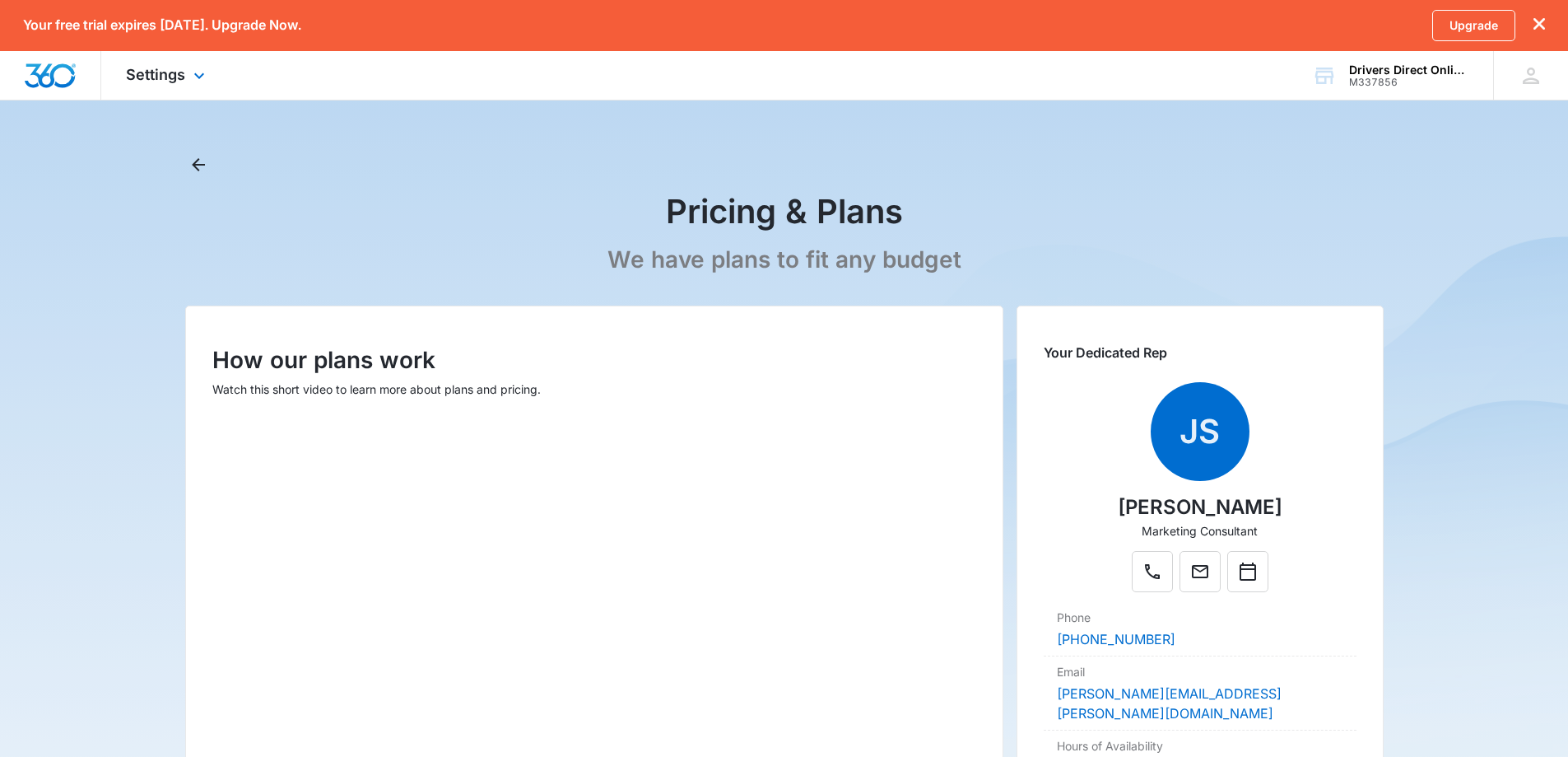
click at [209, 76] on div "Settings Apps Reputation Websites Forms CRM Email Shop Payments POS Ads Intelli…" at bounding box center [167, 75] width 133 height 49
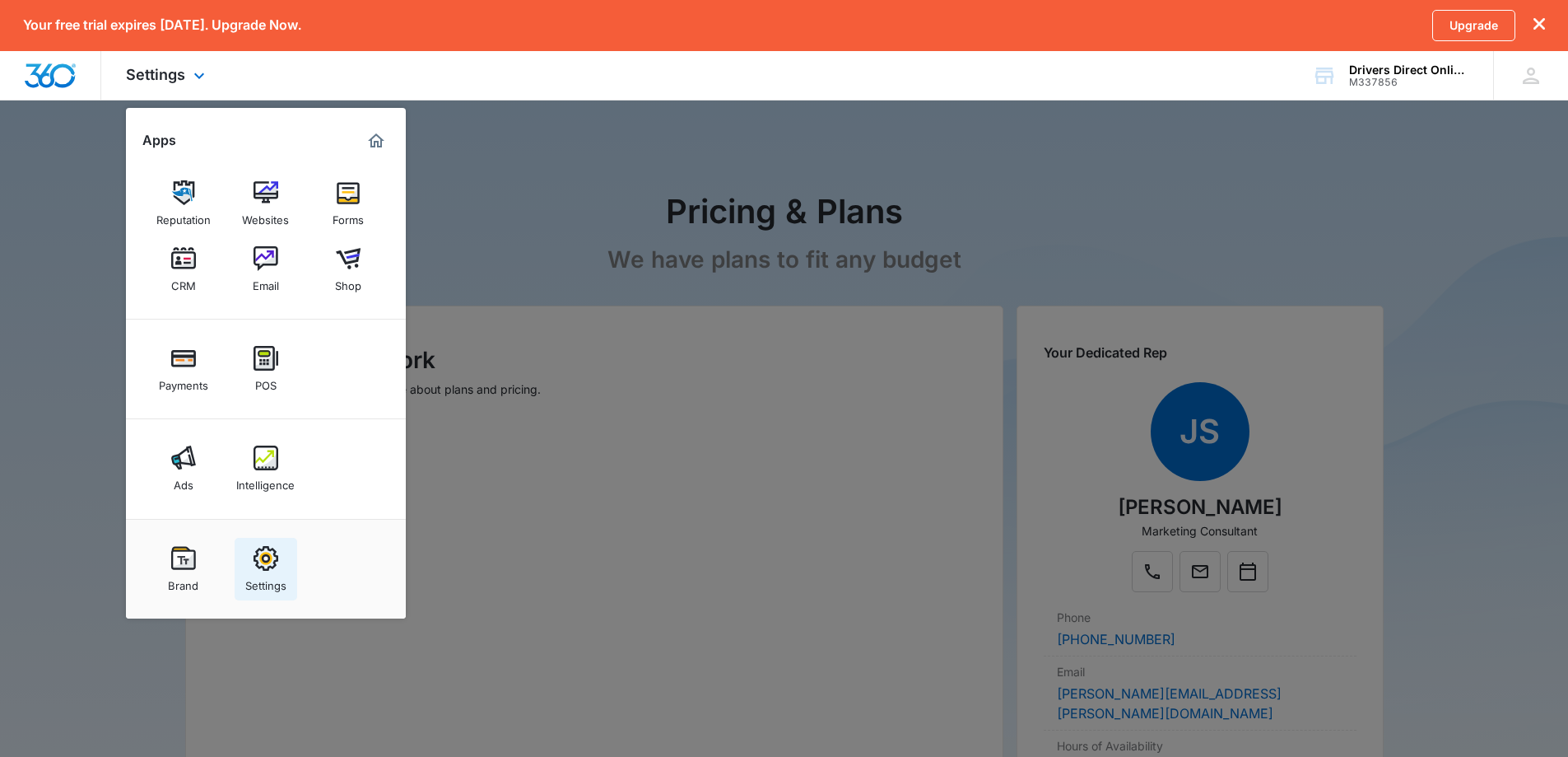
click at [254, 567] on img at bounding box center [265, 559] width 25 height 25
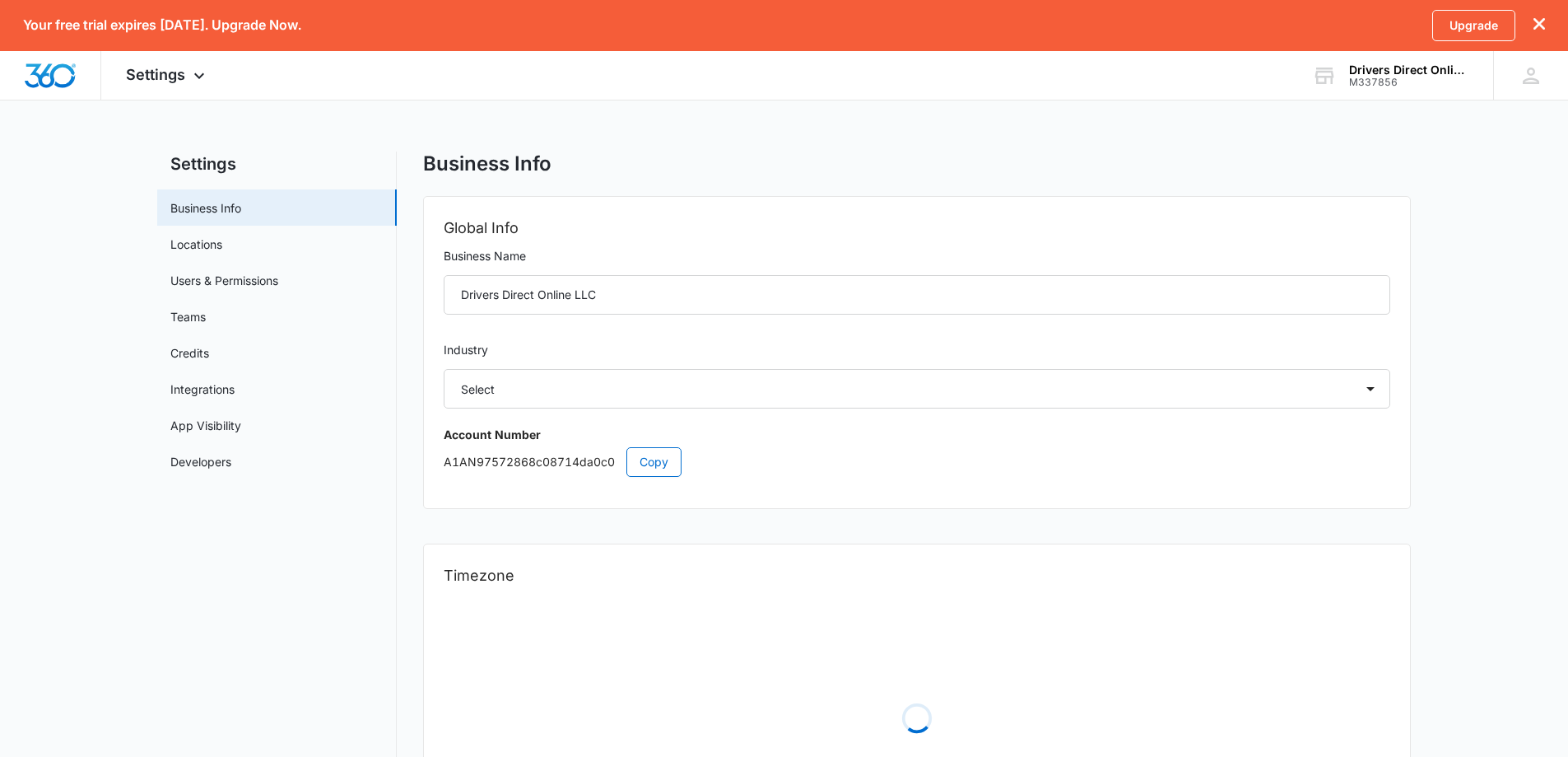
select select "52"
select select "US"
select select "America/Chicago"
click at [1526, 74] on icon at bounding box center [1531, 76] width 25 height 25
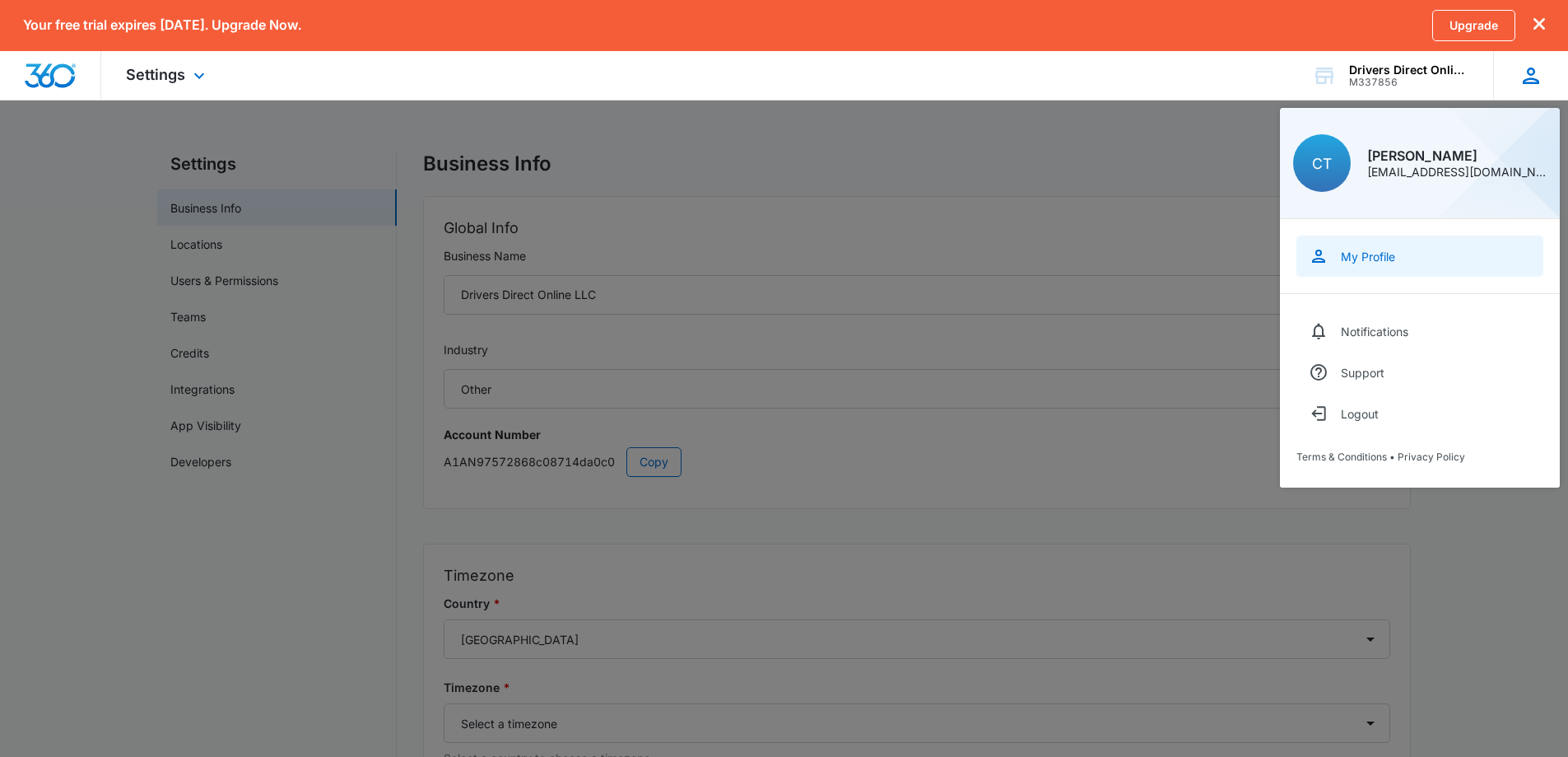
click at [1388, 272] on link "My Profile" at bounding box center [1420, 255] width 247 height 41
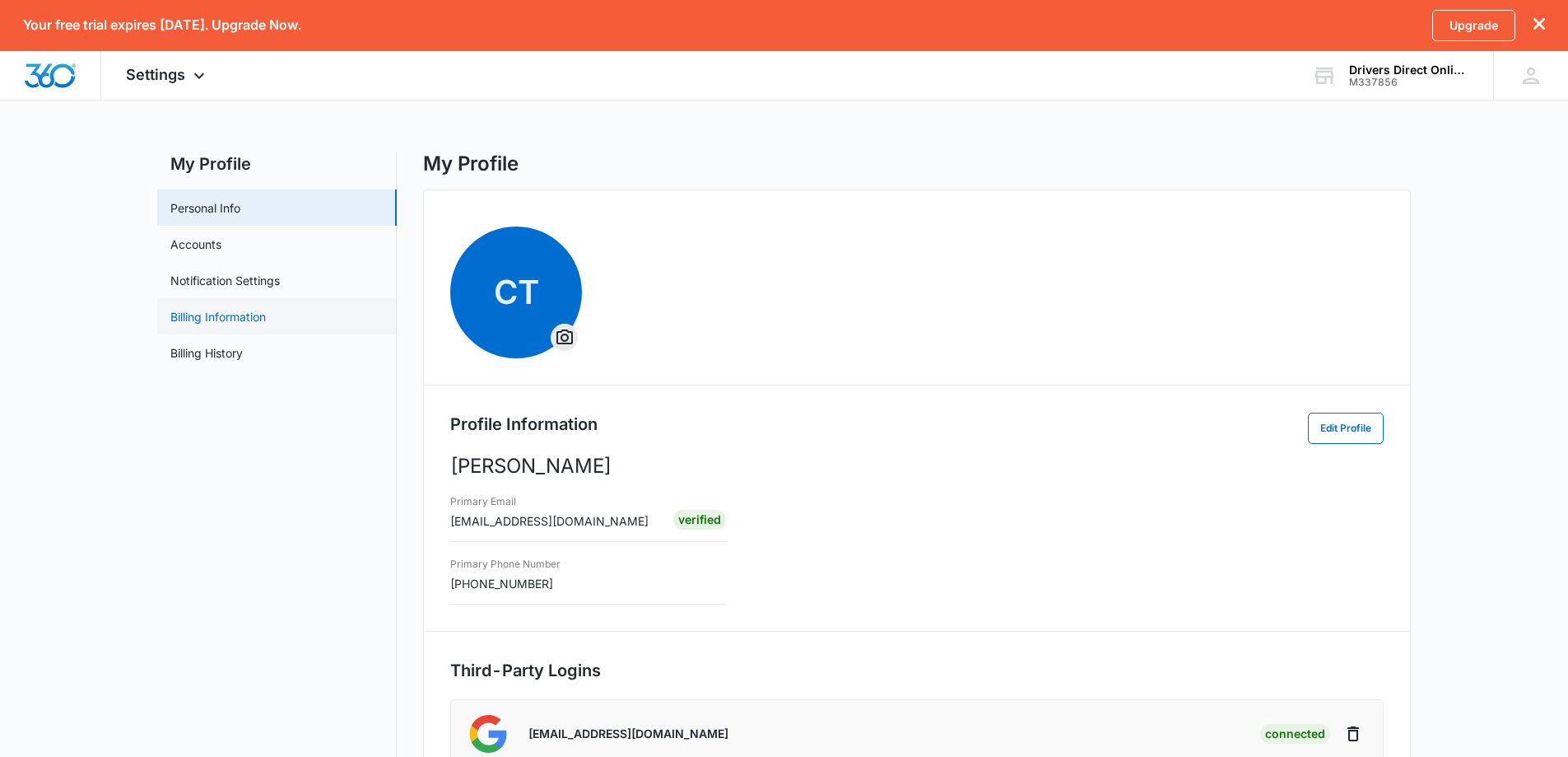
click at [205, 308] on link "Billing Information" at bounding box center [218, 316] width 96 height 17
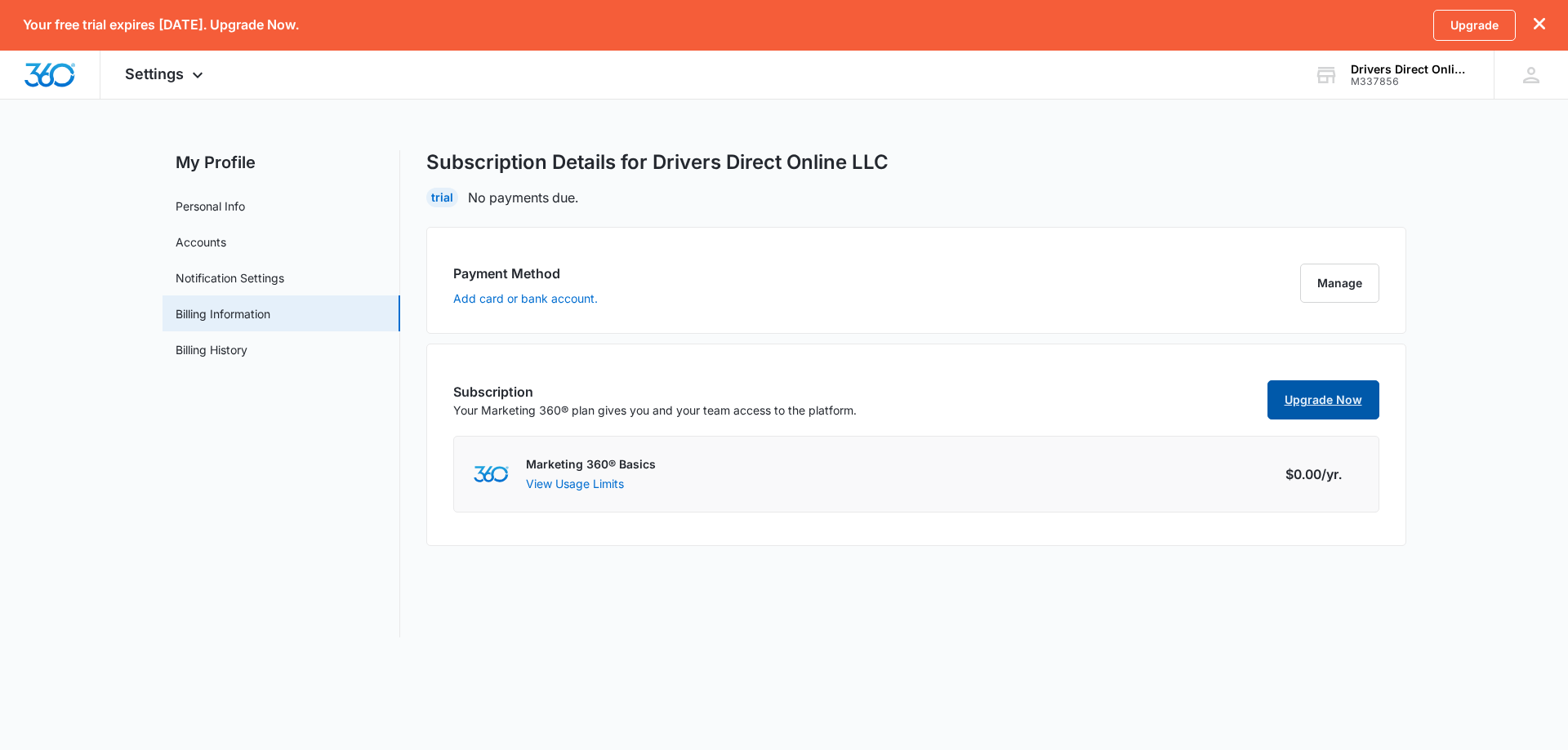
click at [1324, 391] on link "Upgrade Now" at bounding box center [1323, 400] width 112 height 40
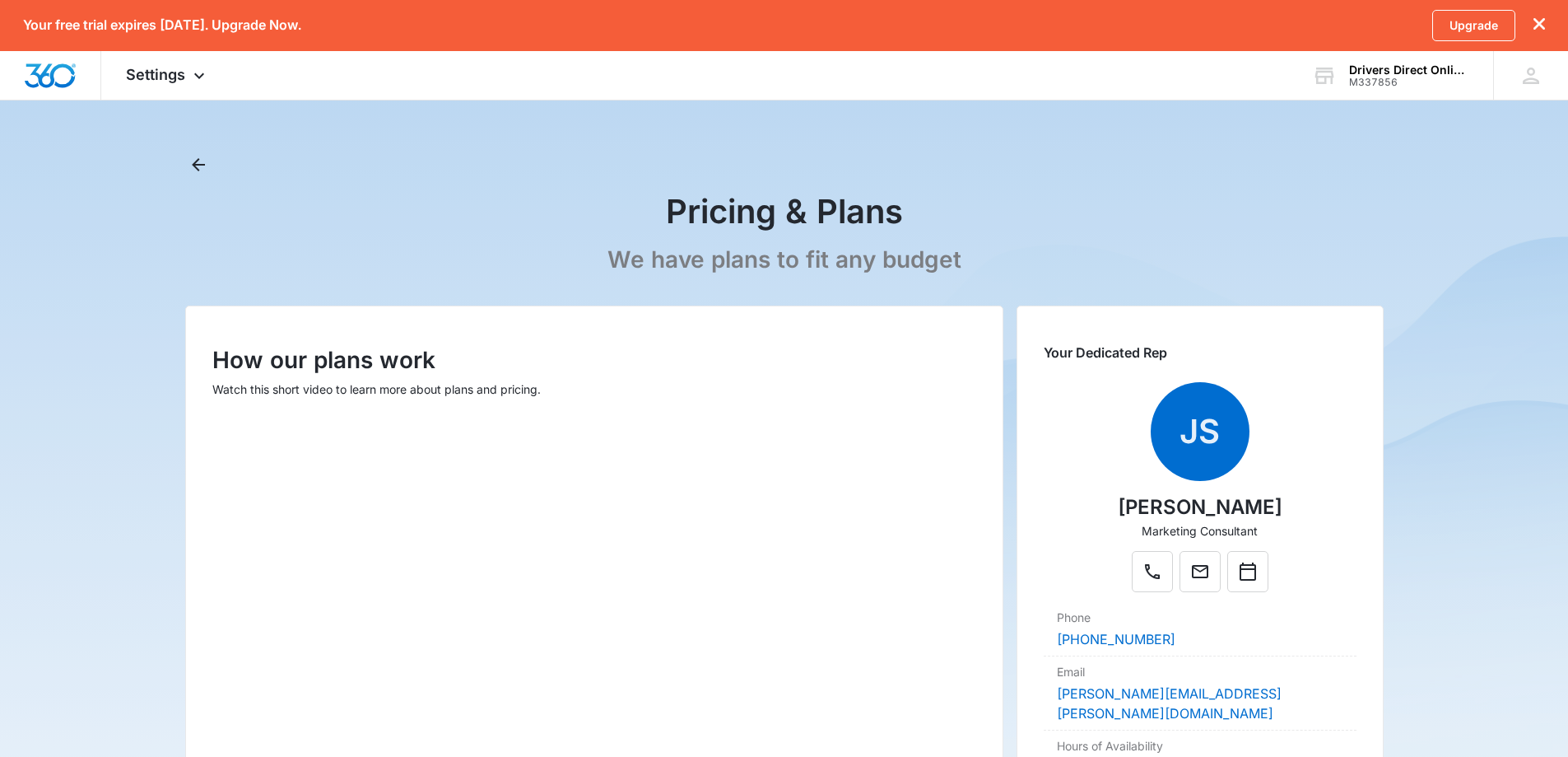
scroll to position [358, 0]
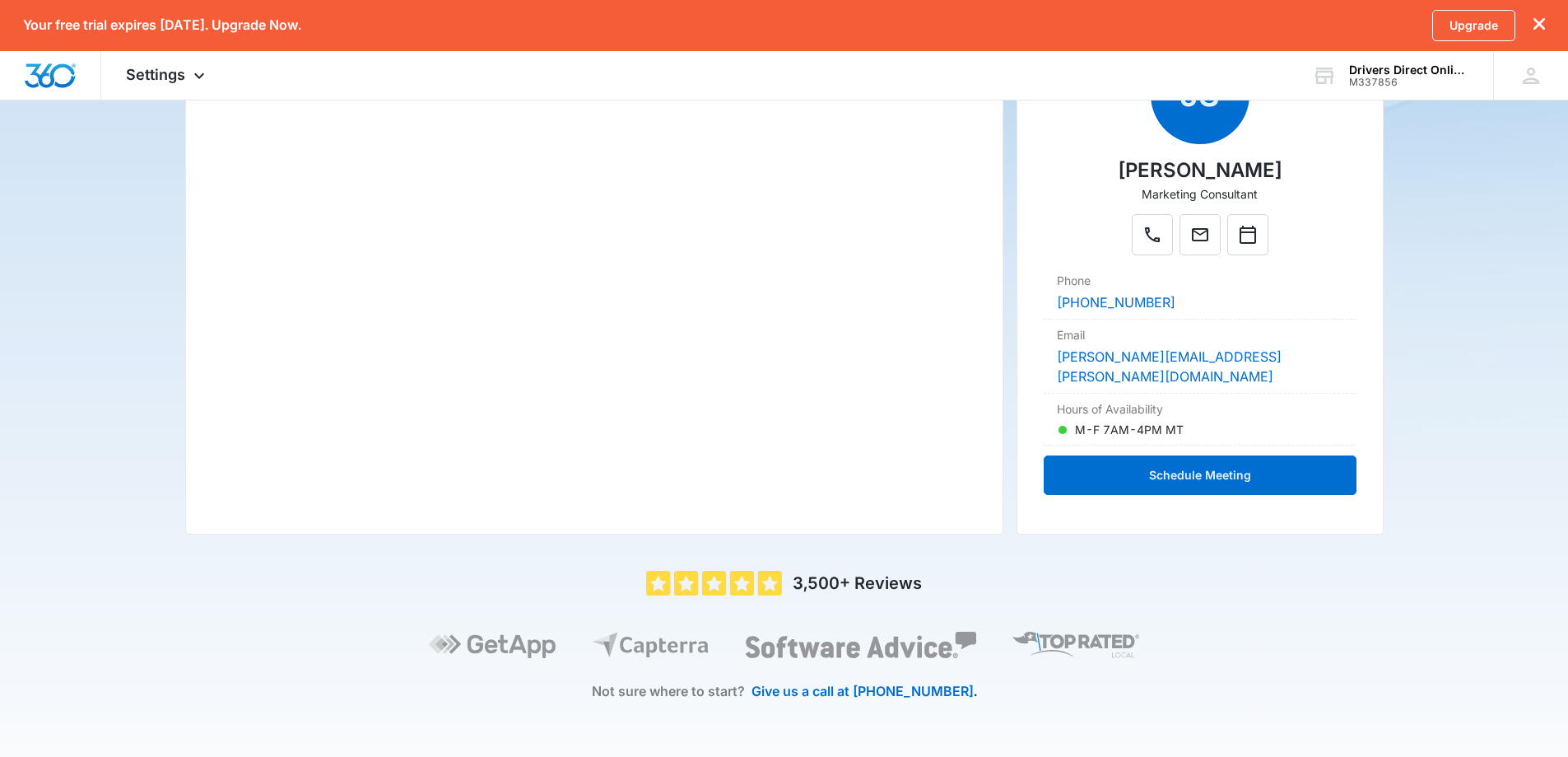
click at [1542, 27] on icon "dismiss this dialog" at bounding box center [1540, 24] width 12 height 12
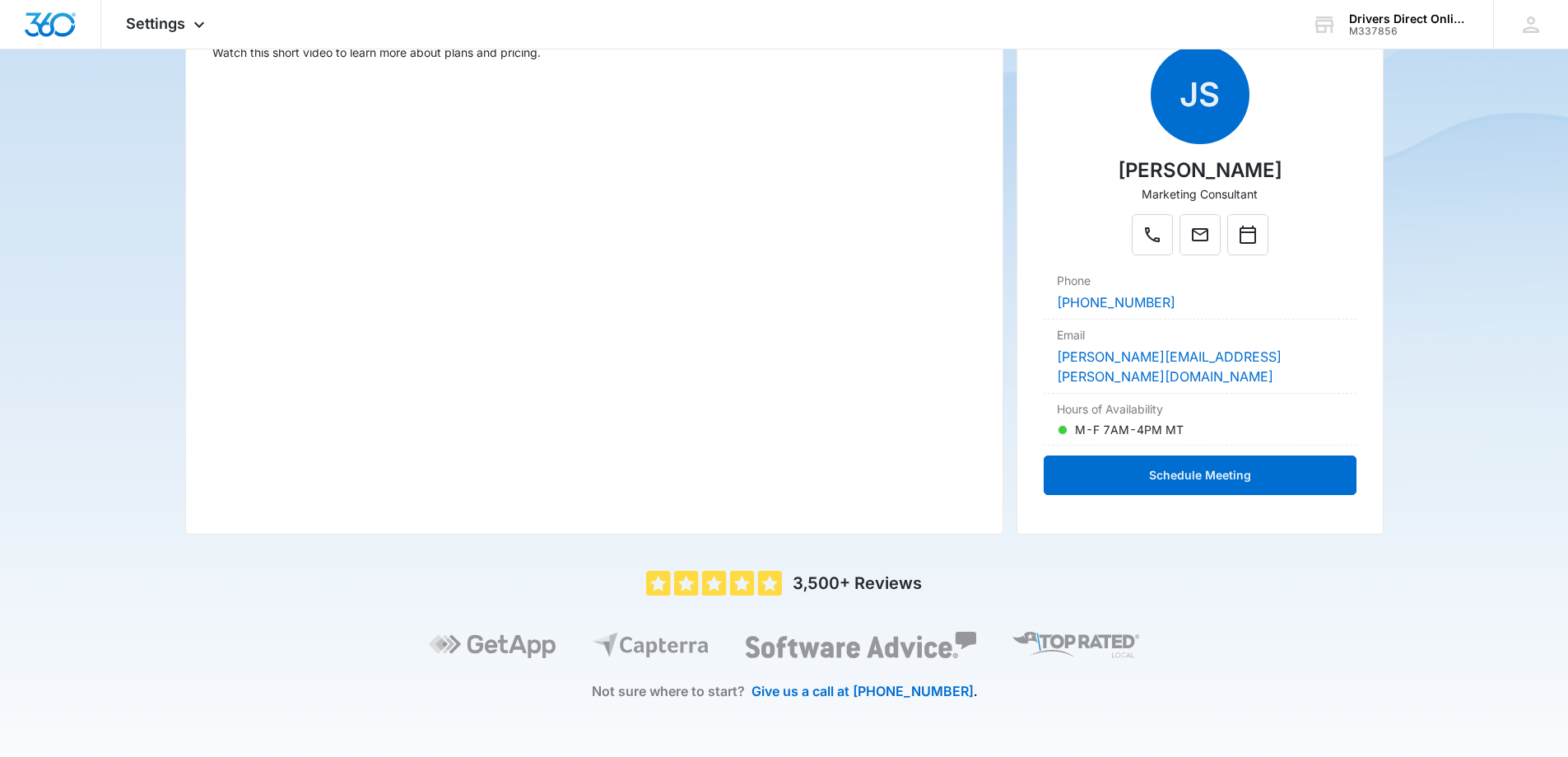
scroll to position [0, 0]
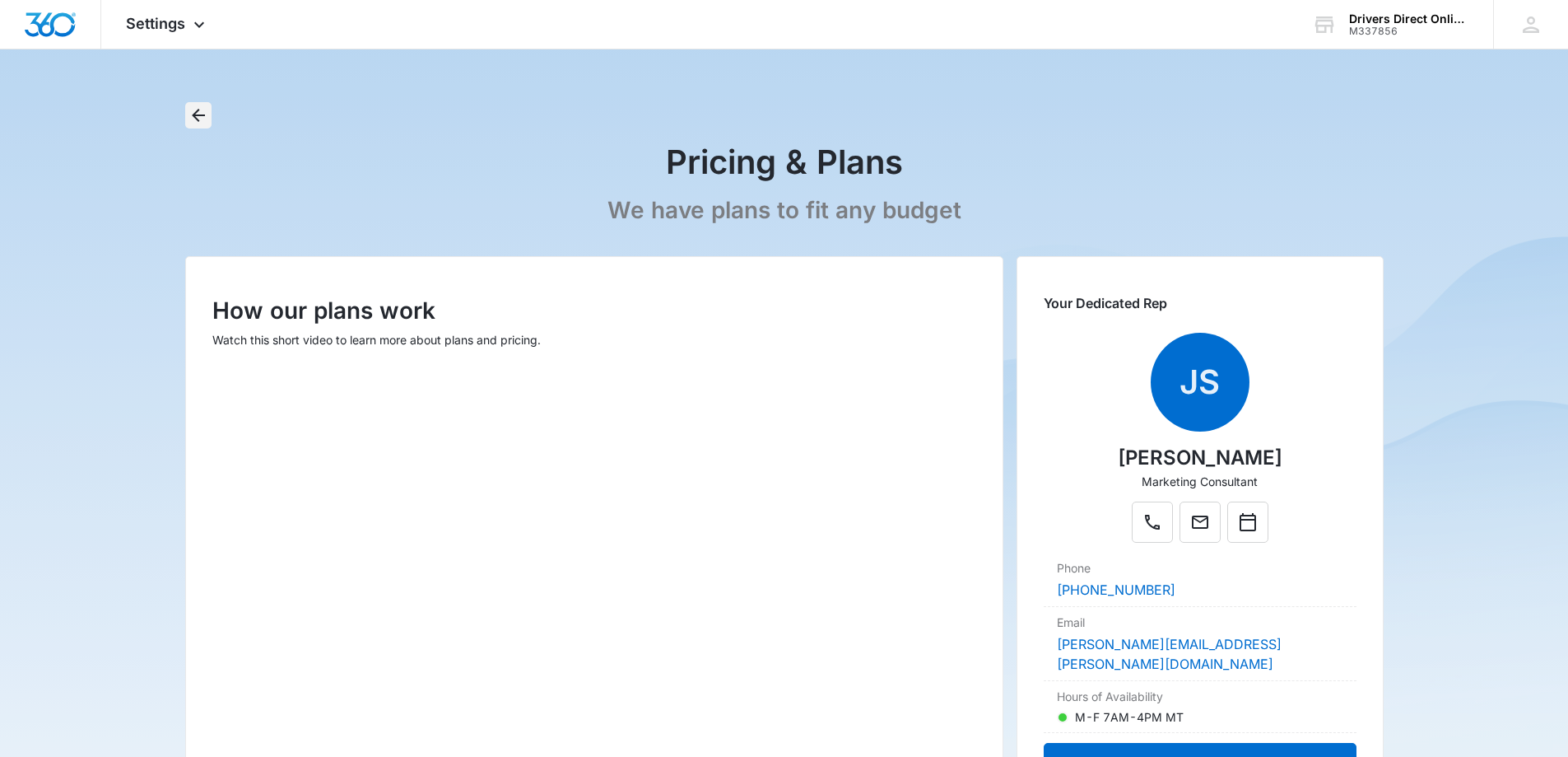
click at [190, 125] on icon "Back" at bounding box center [198, 116] width 20 height 20
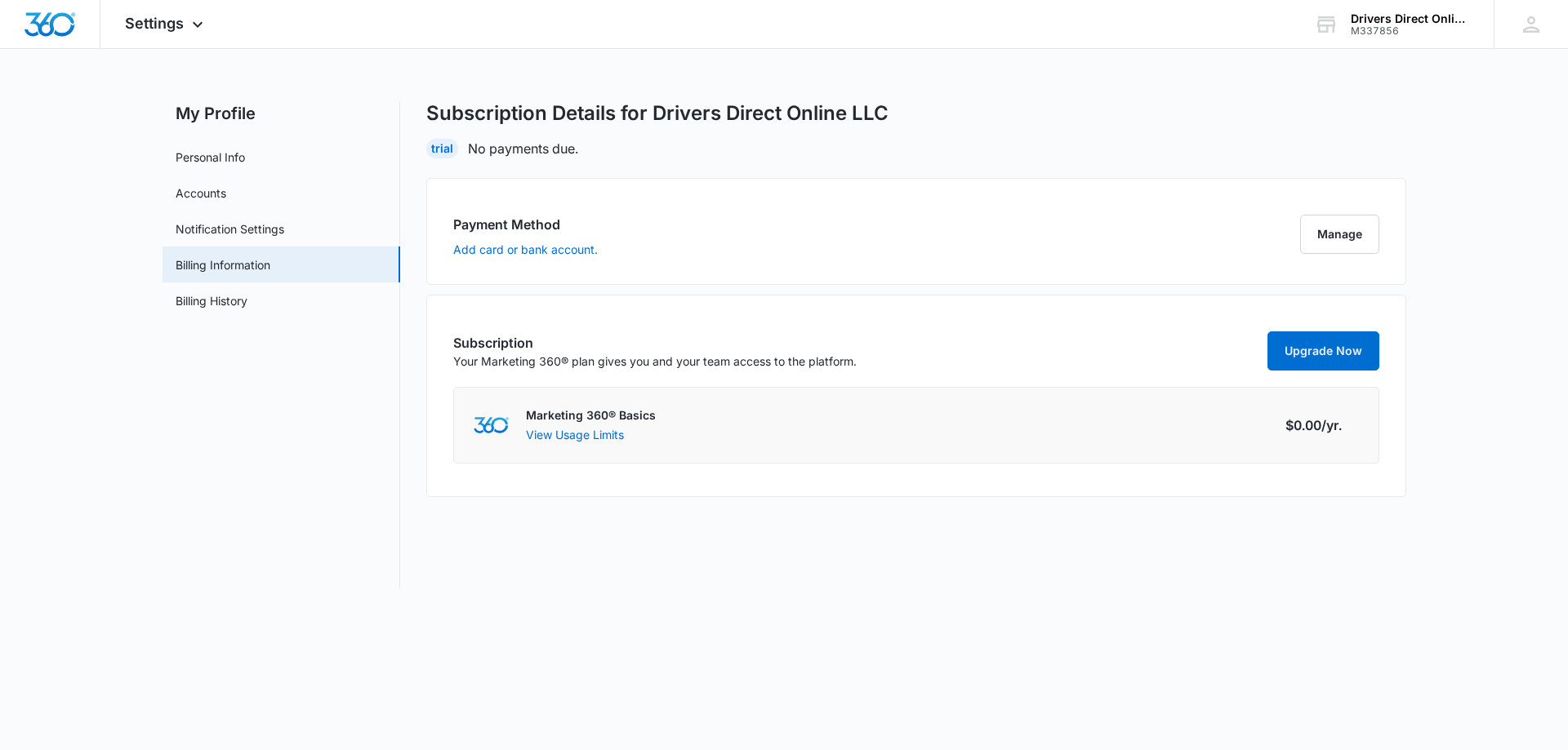
click at [189, 124] on h2 "My Profile" at bounding box center [281, 113] width 237 height 25
click at [19, 40] on div at bounding box center [50, 24] width 101 height 48
click at [43, 25] on img "Dashboard" at bounding box center [49, 24] width 52 height 25
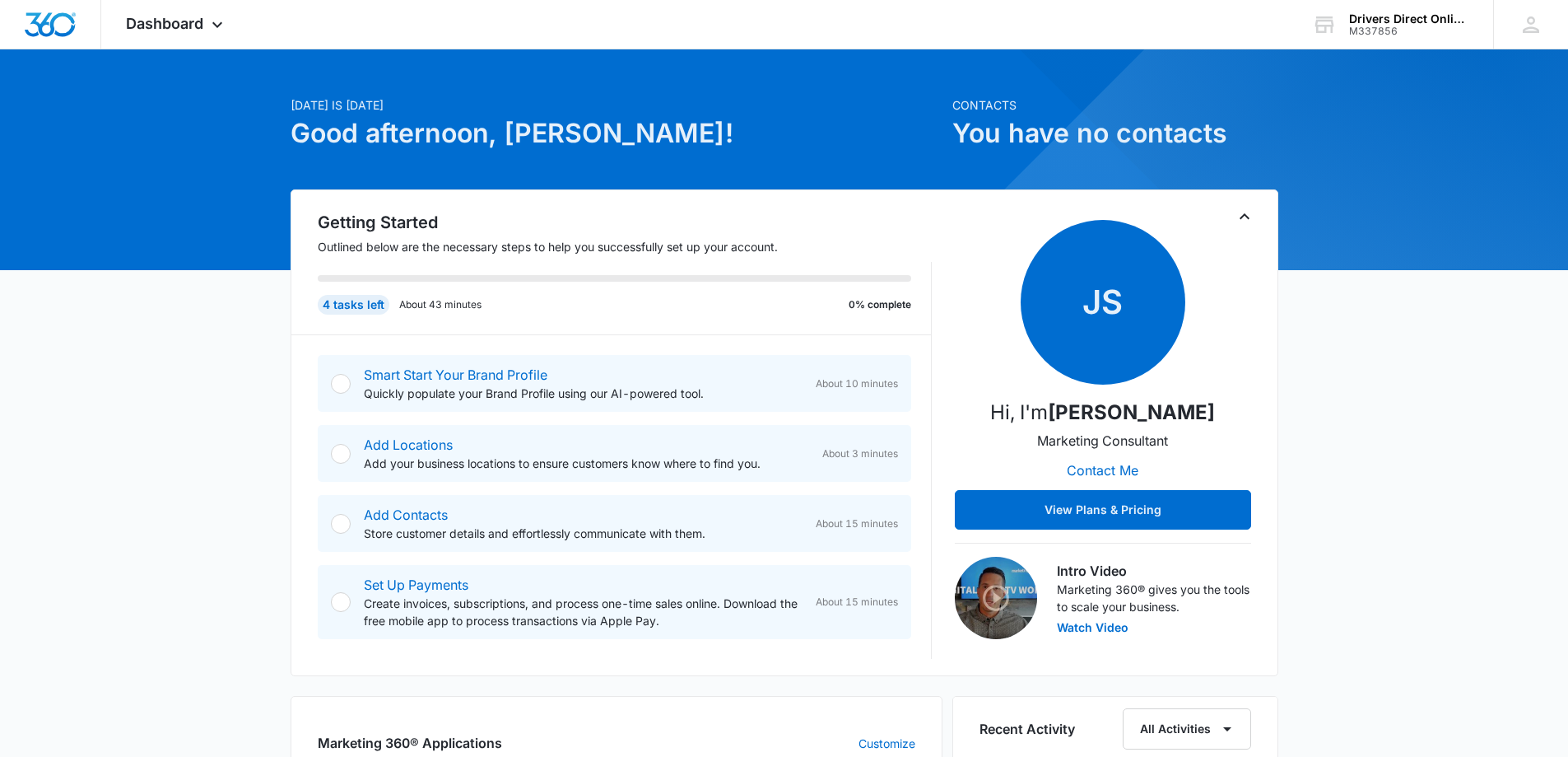
scroll to position [24, 0]
